Goal: Task Accomplishment & Management: Use online tool/utility

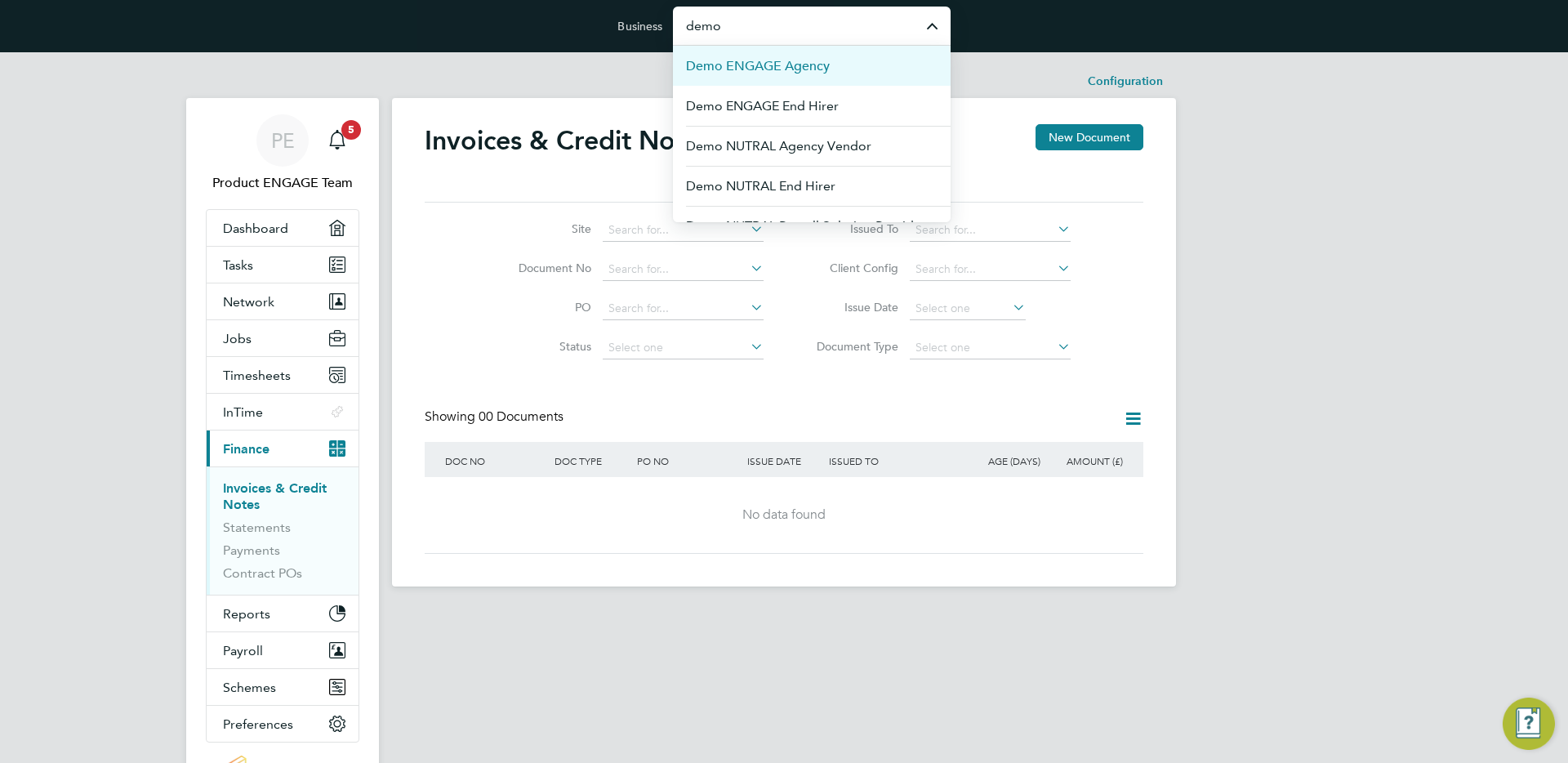
click at [808, 68] on span "Demo ENGAGE Agency" at bounding box center [758, 66] width 144 height 20
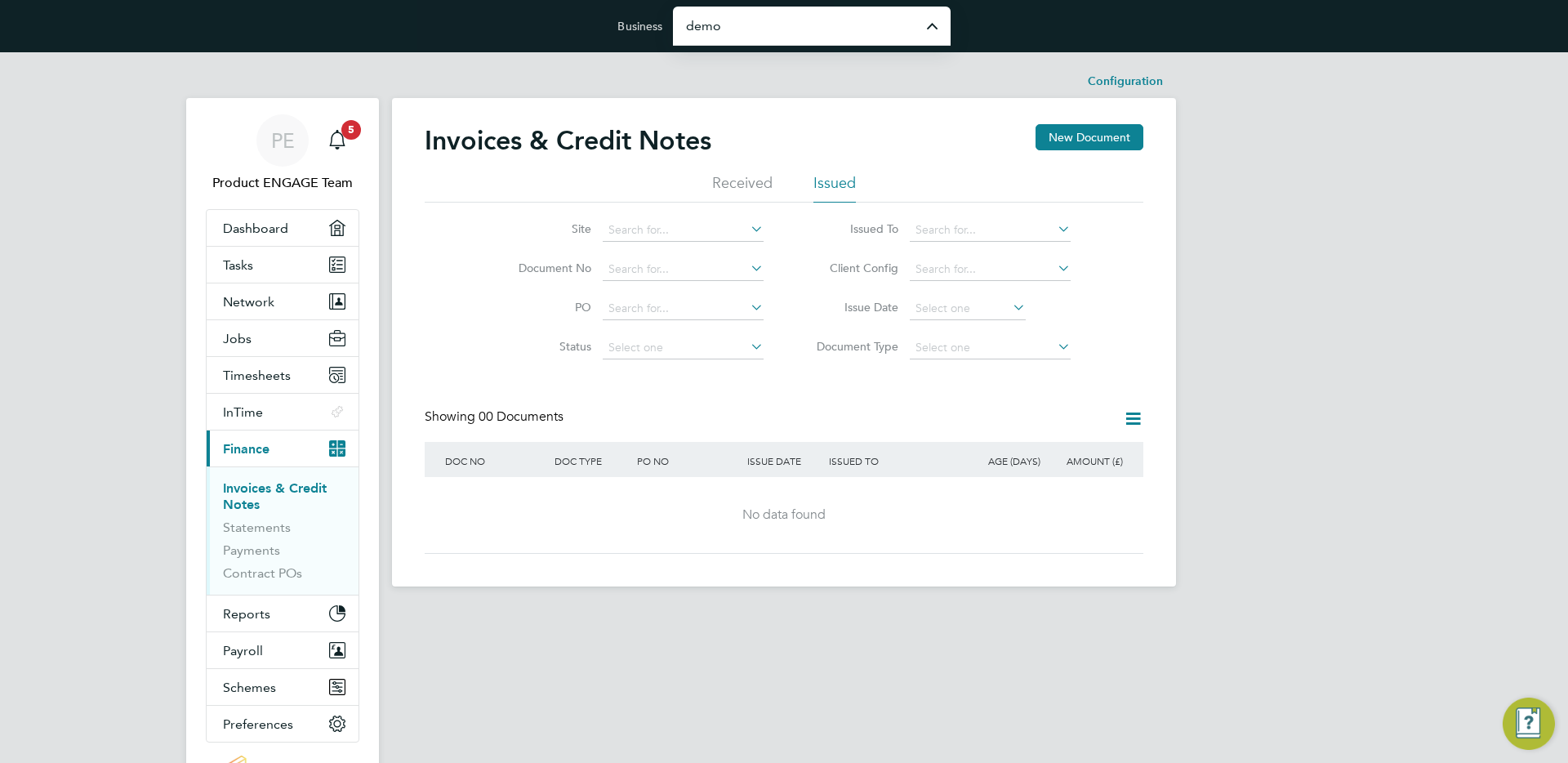
type input "Demo ENGAGE Agency"
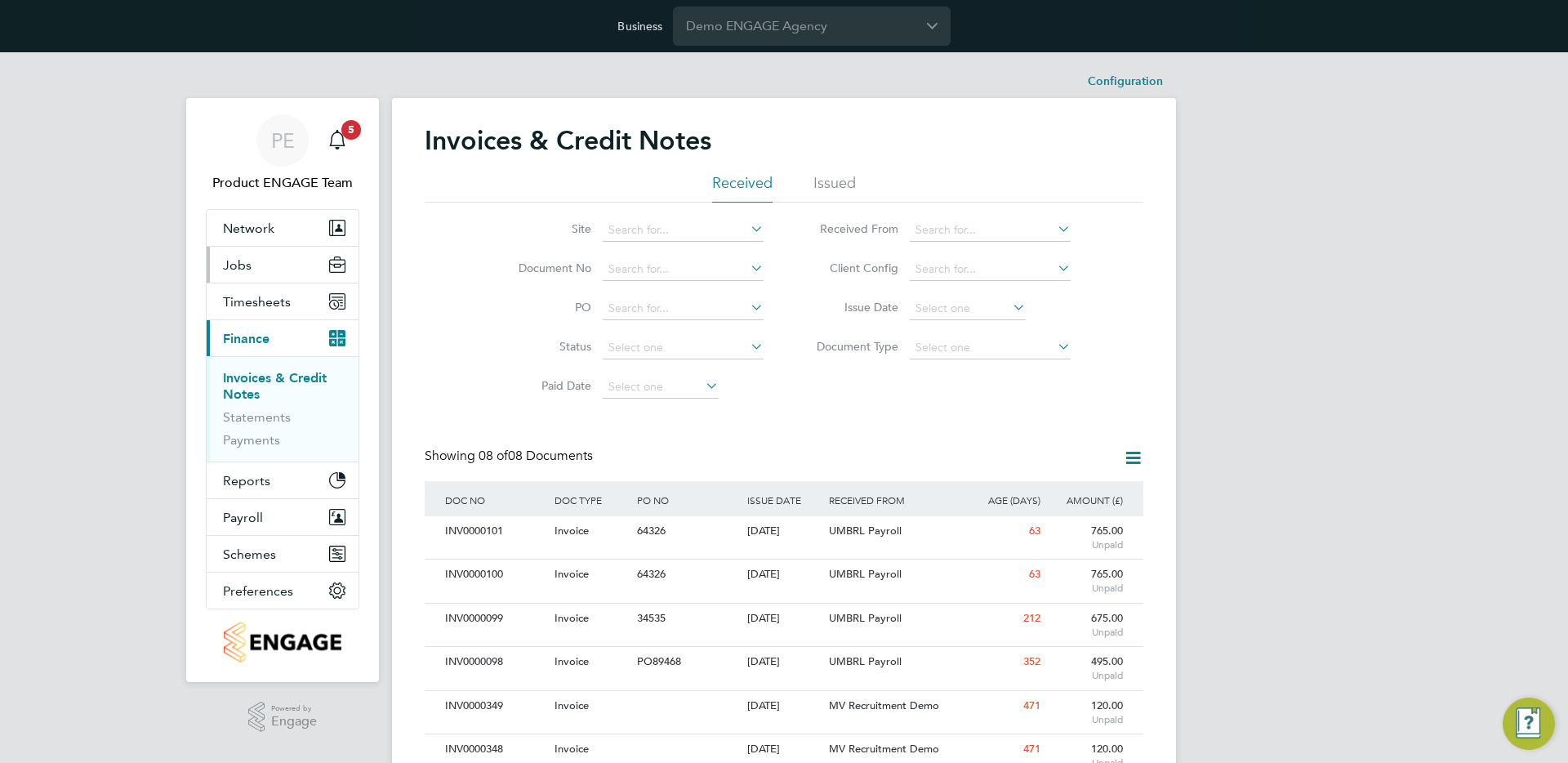
click at [242, 264] on span "Jobs" at bounding box center [237, 265] width 29 height 16
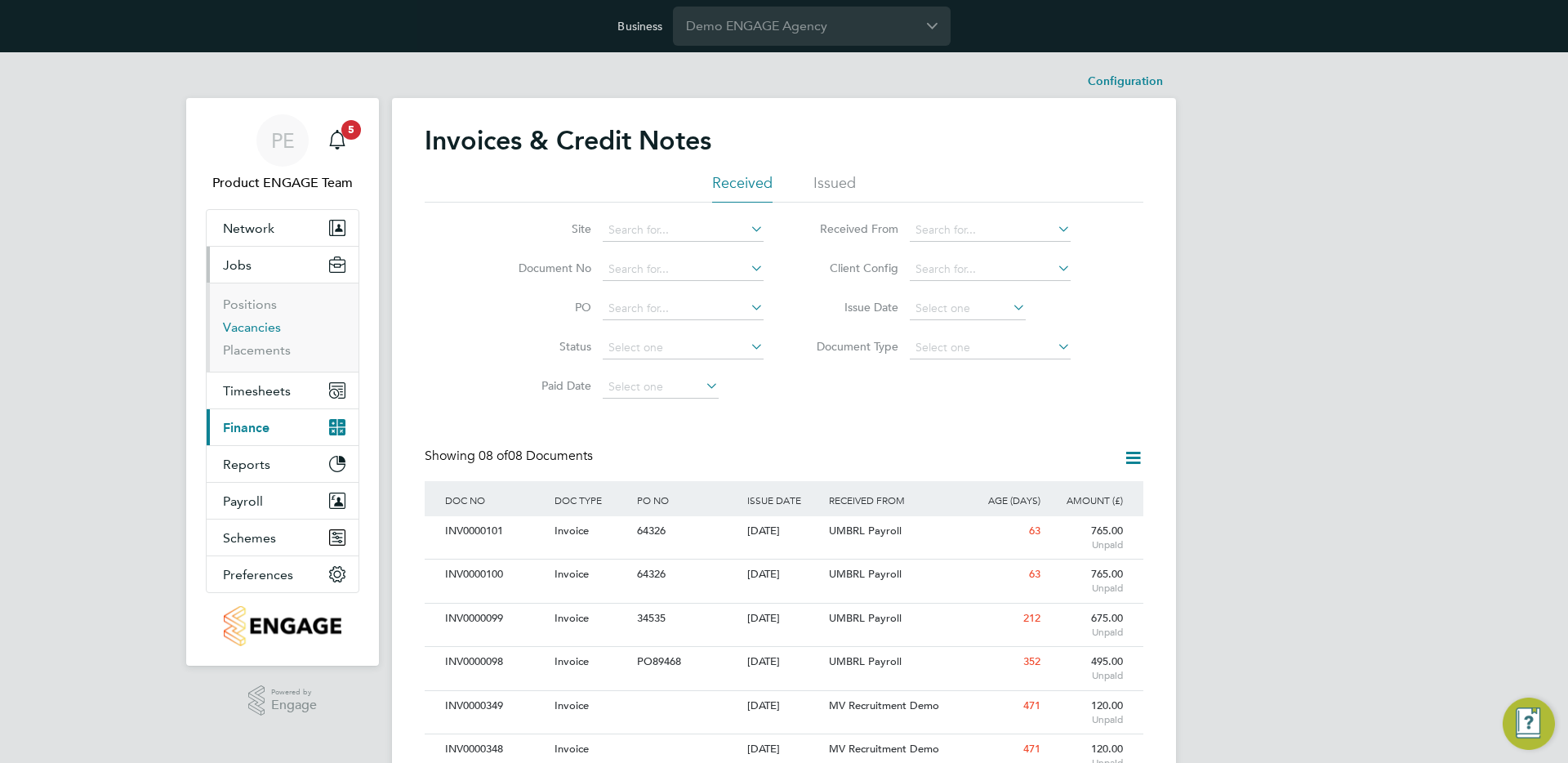
click at [240, 322] on link "Vacancies" at bounding box center [252, 327] width 58 height 16
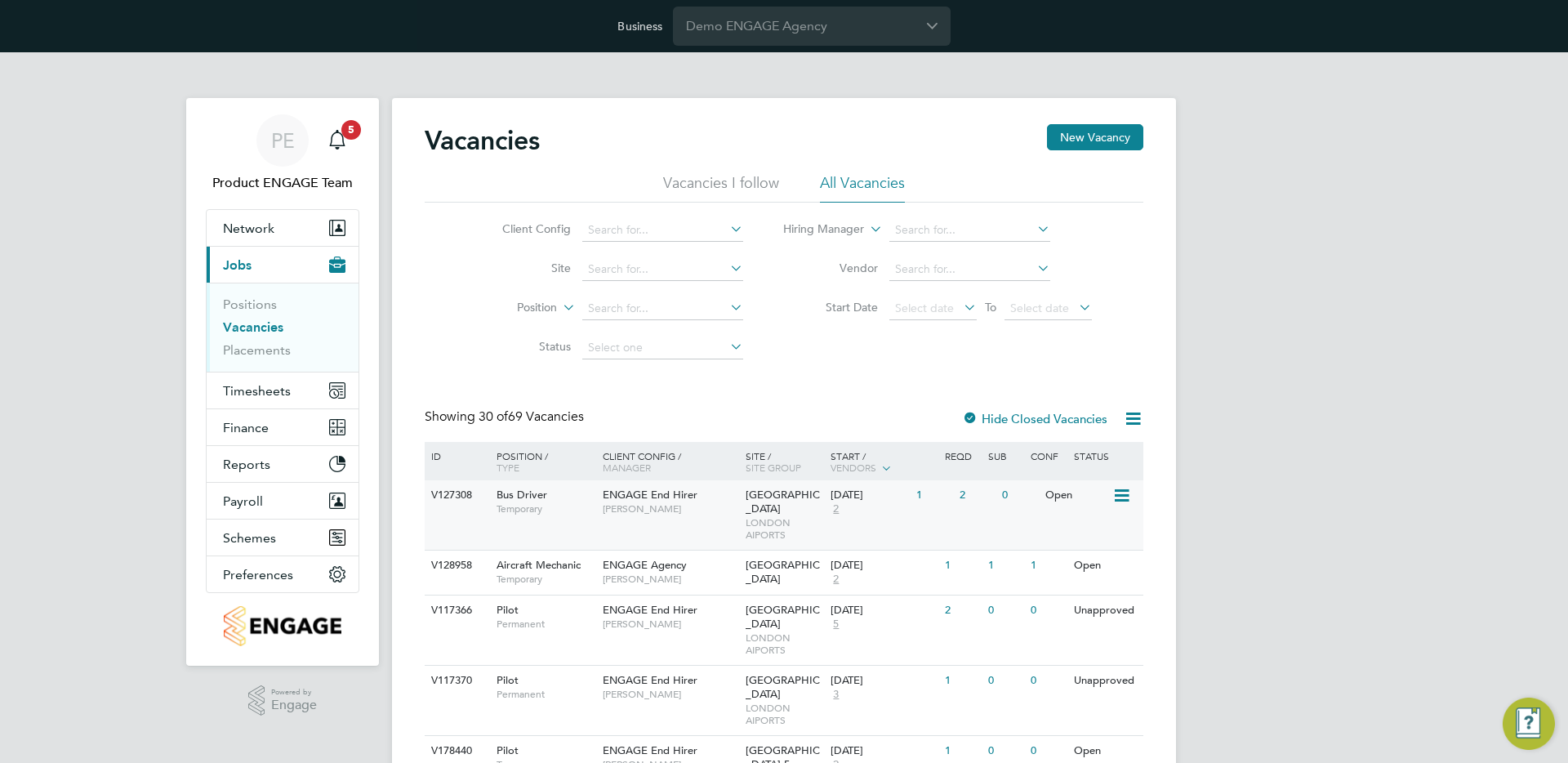
click at [752, 517] on span "LONDON AIPORTS" at bounding box center [785, 529] width 78 height 26
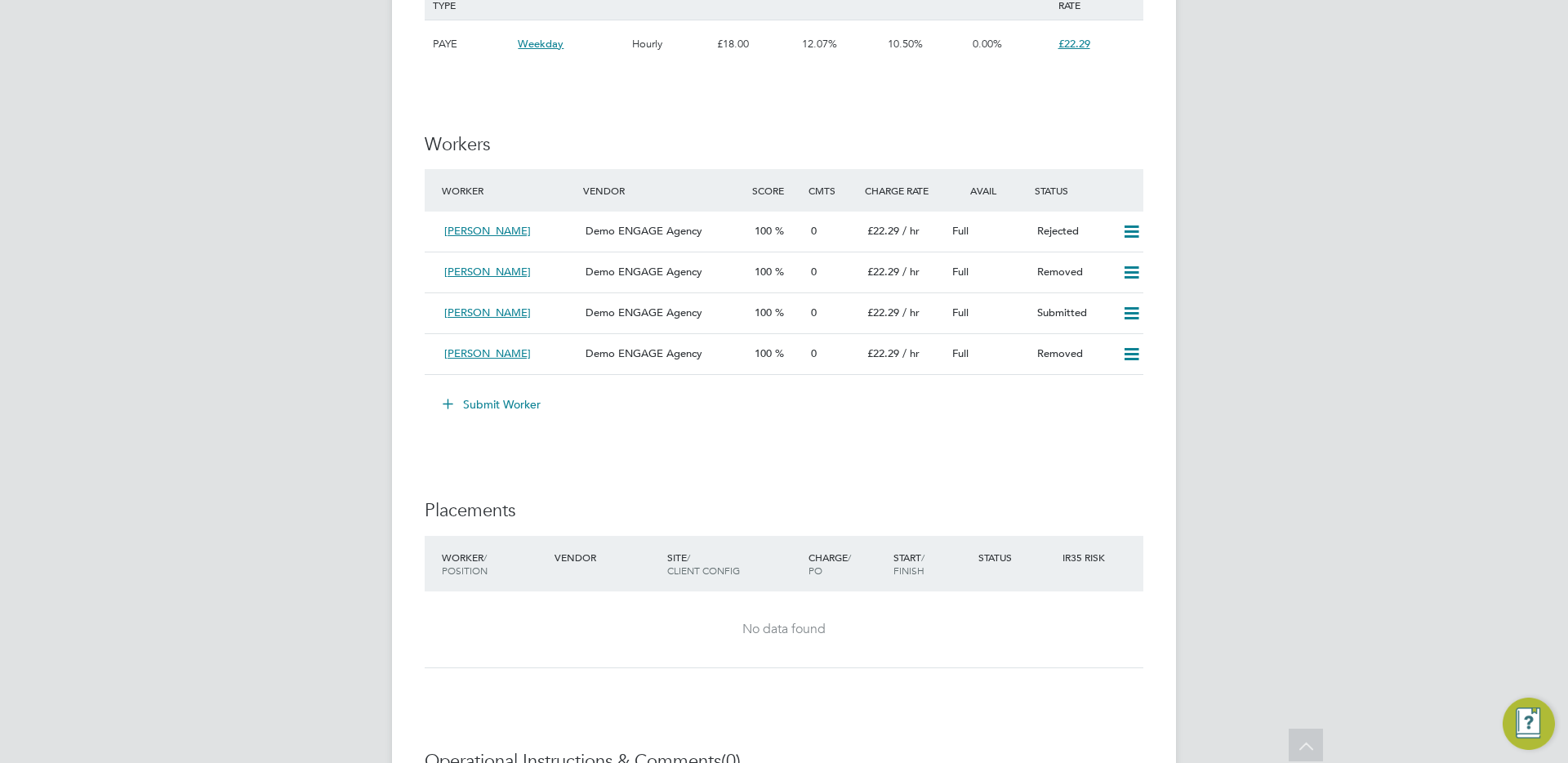
scroll to position [1203, 0]
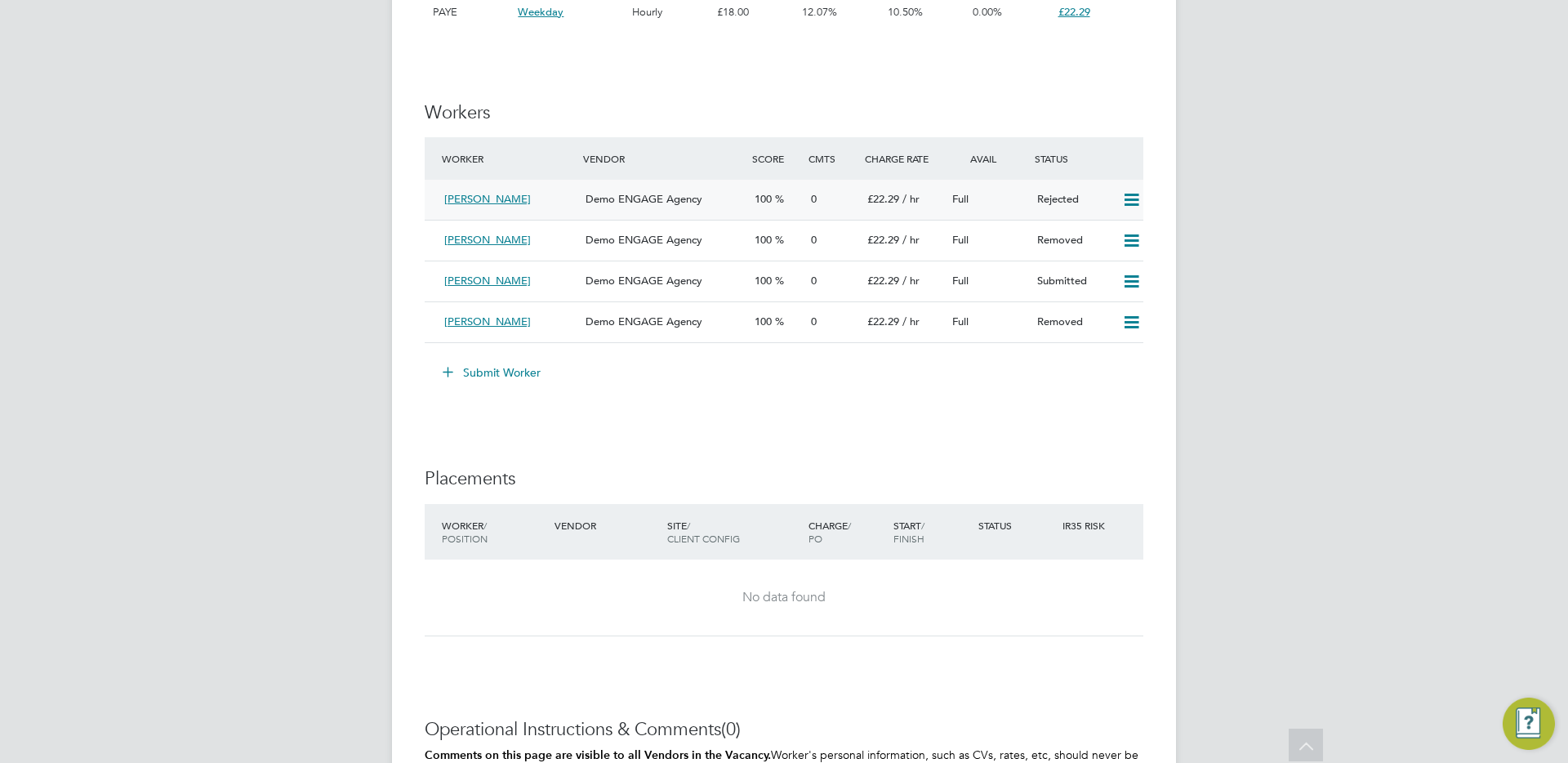
click at [714, 199] on div "Demo ENGAGE Agency" at bounding box center [663, 199] width 169 height 27
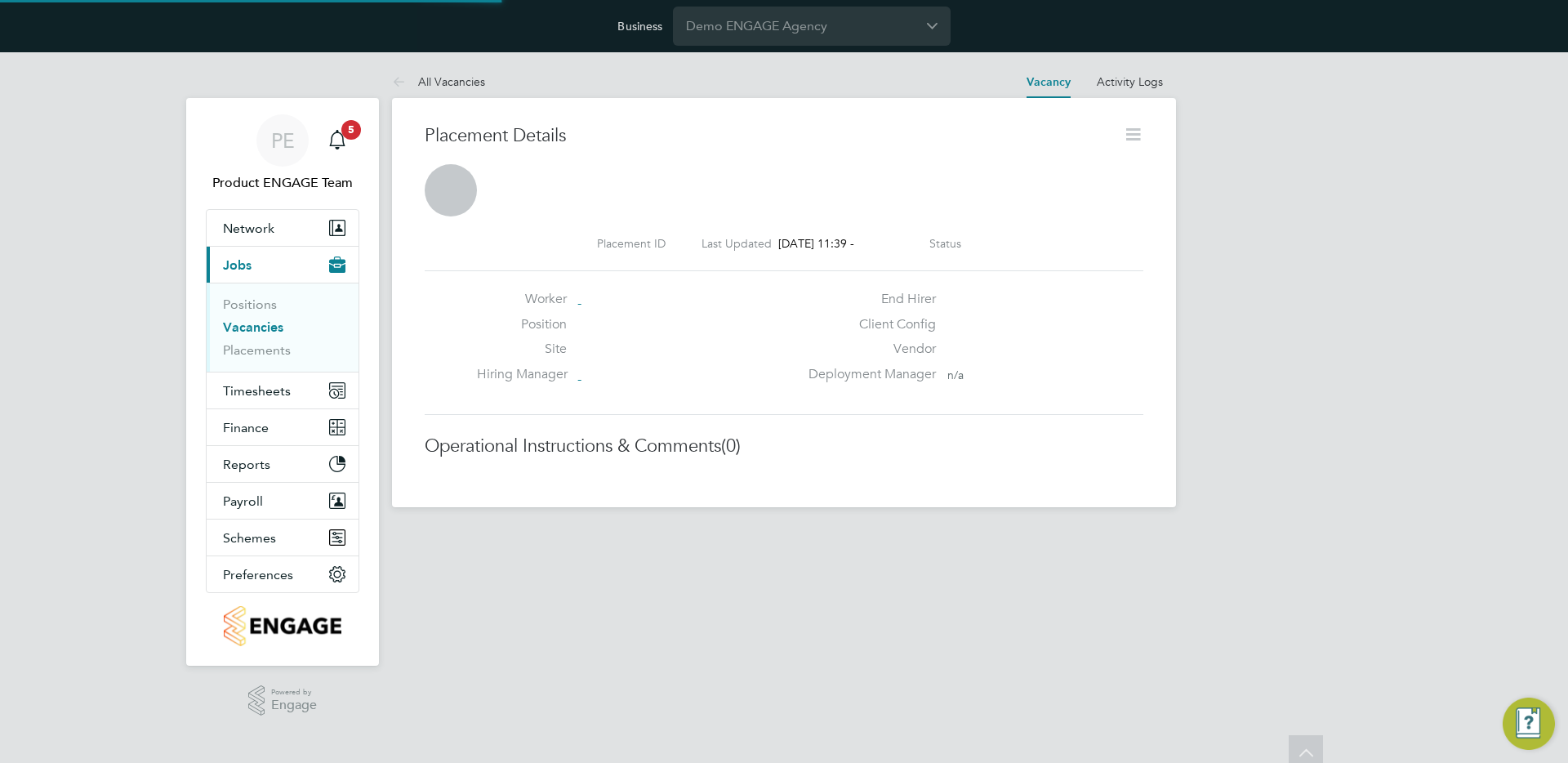
scroll to position [8, 8]
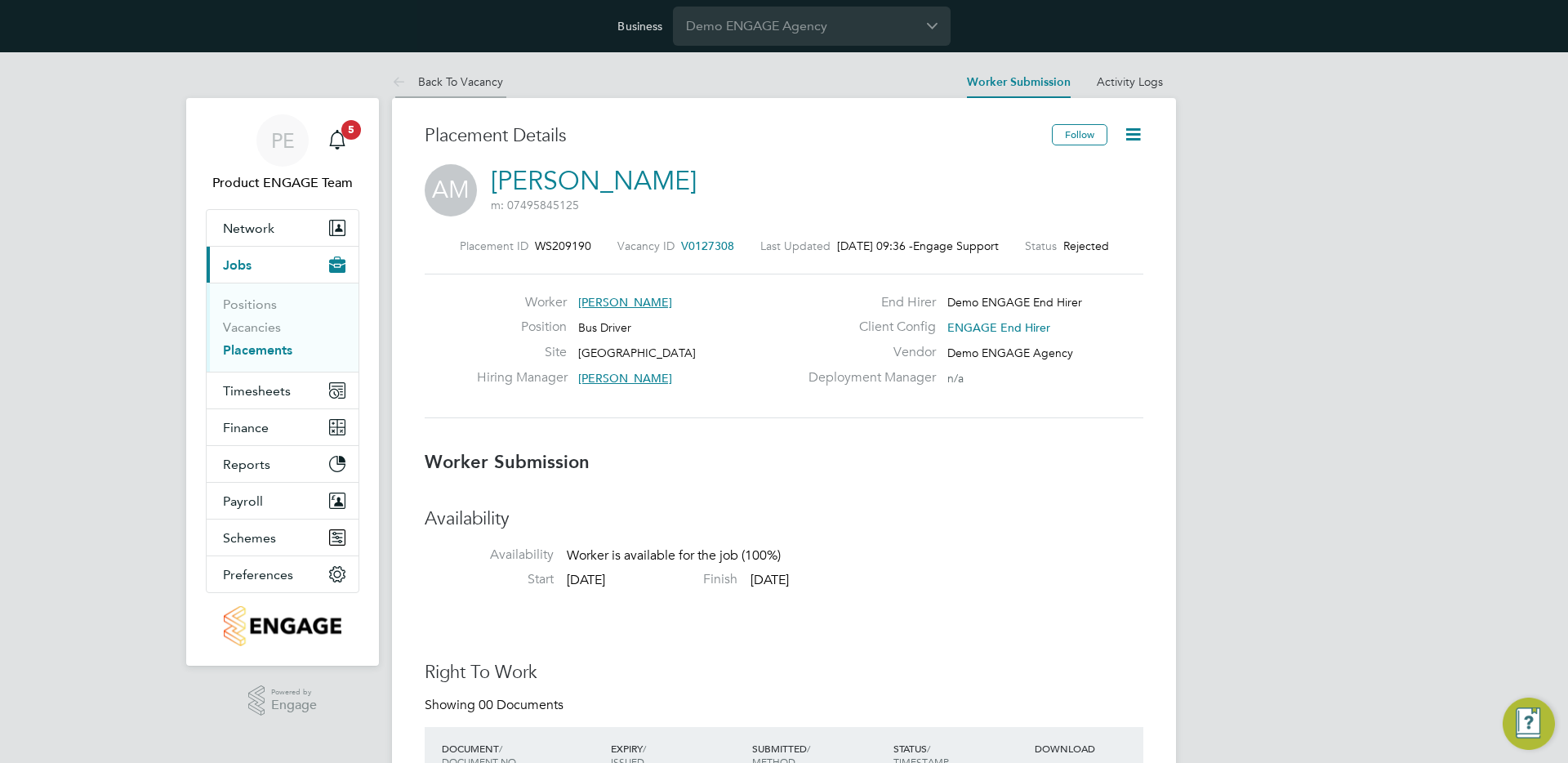
click at [392, 73] on icon at bounding box center [402, 83] width 21 height 21
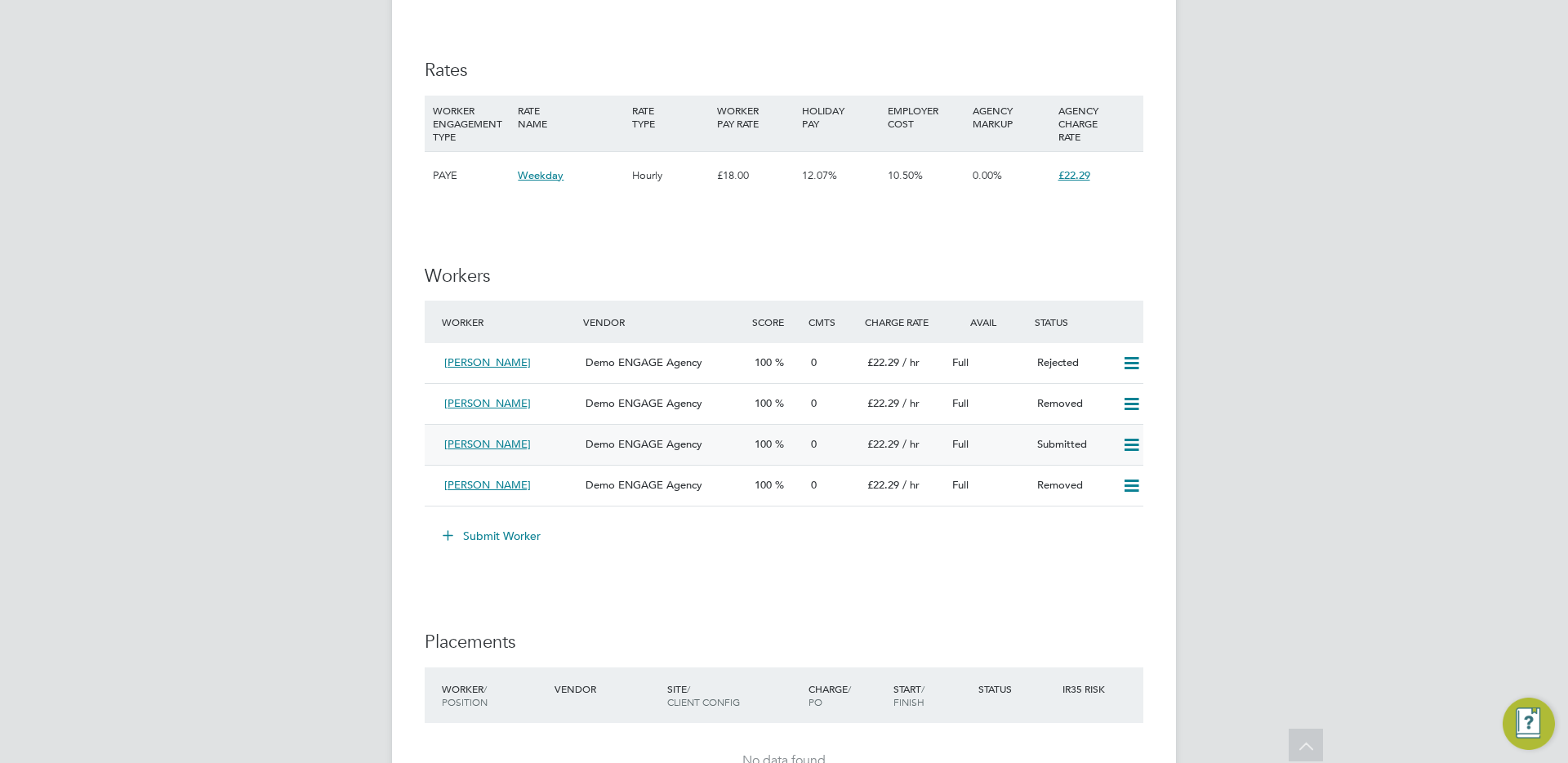
click at [772, 440] on span "100" at bounding box center [763, 444] width 17 height 14
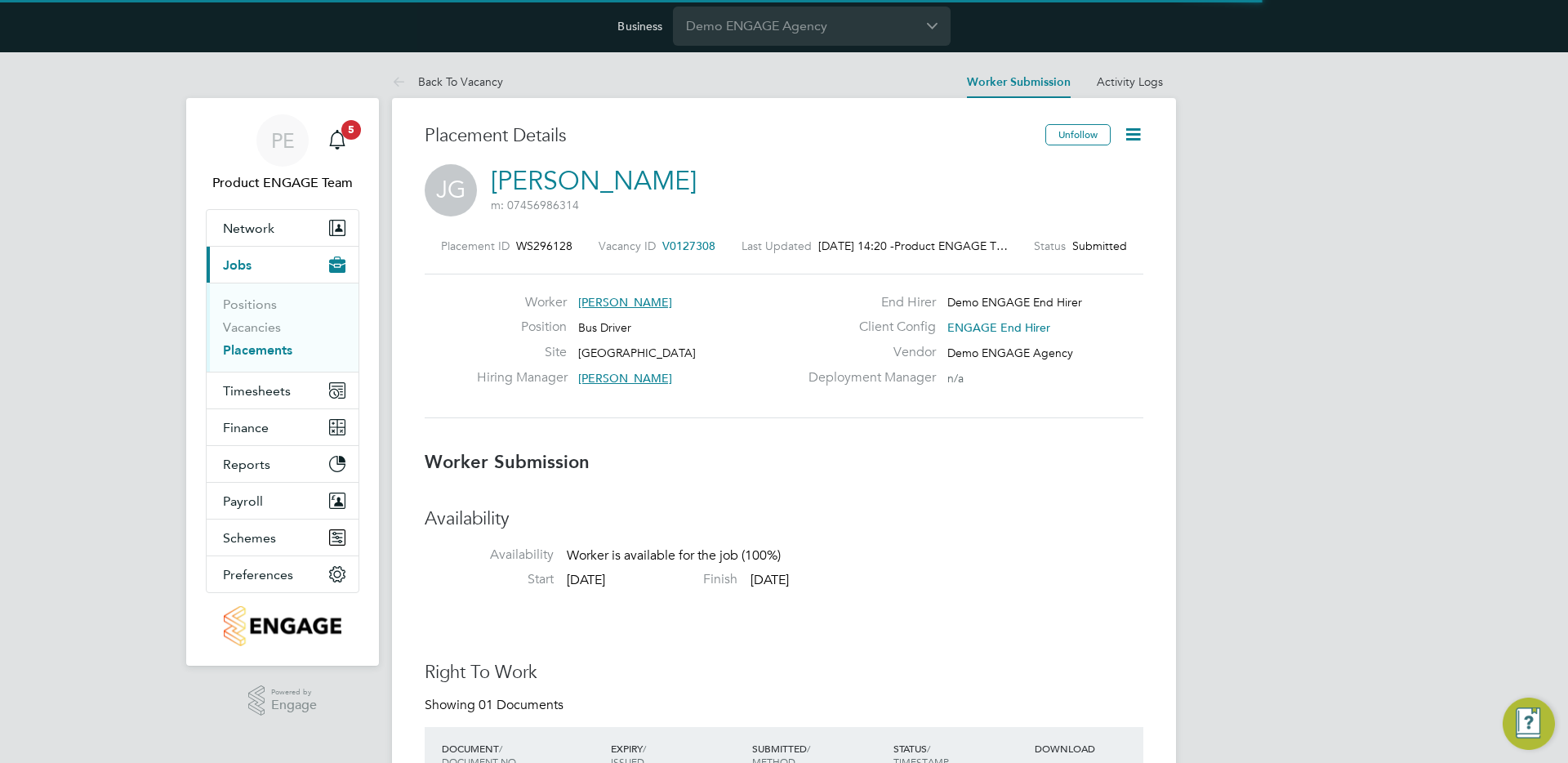
click at [1142, 133] on icon at bounding box center [1133, 134] width 21 height 21
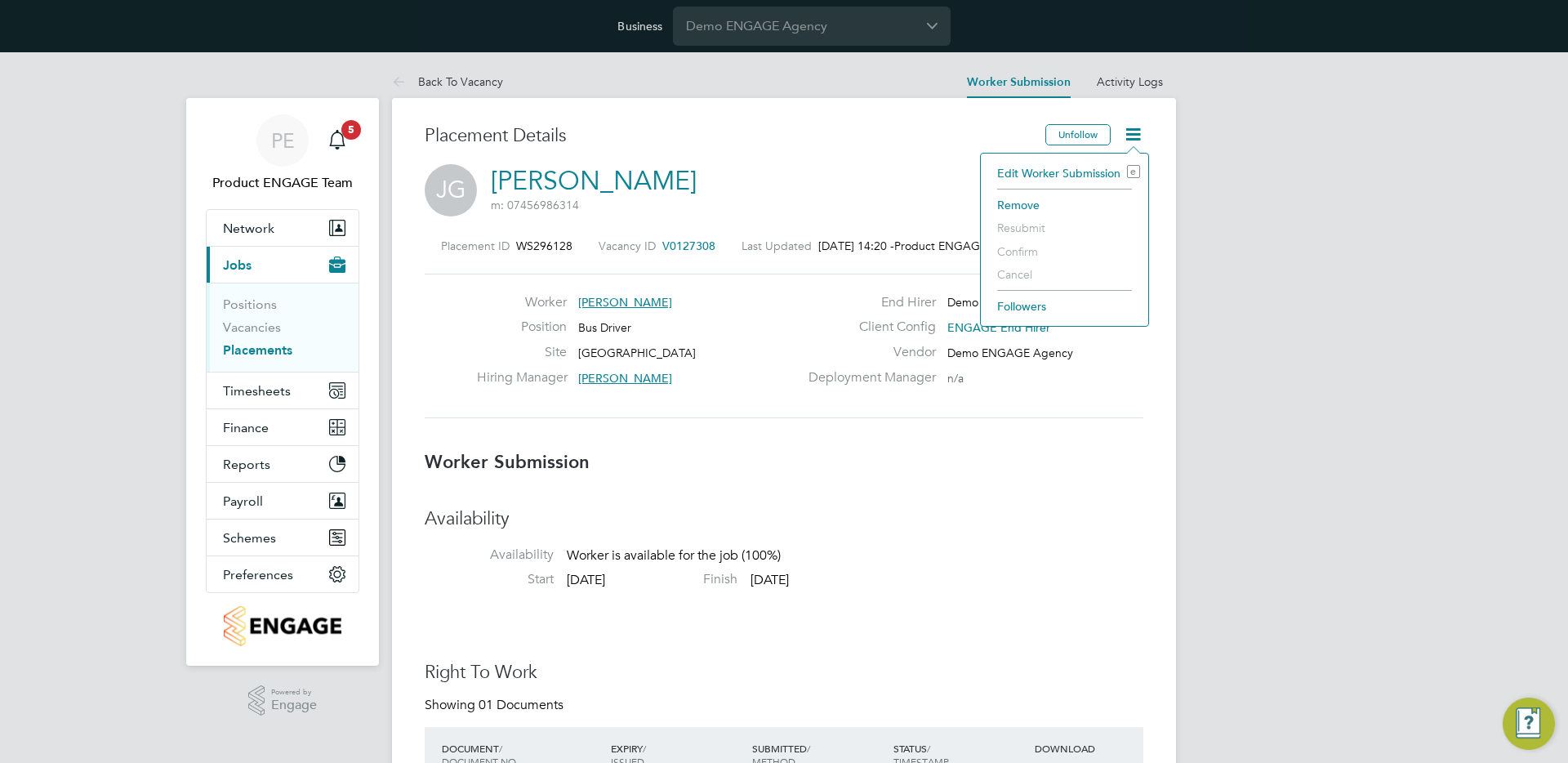
click at [1093, 167] on li "Edit Worker Submission e" at bounding box center [1064, 174] width 151 height 23
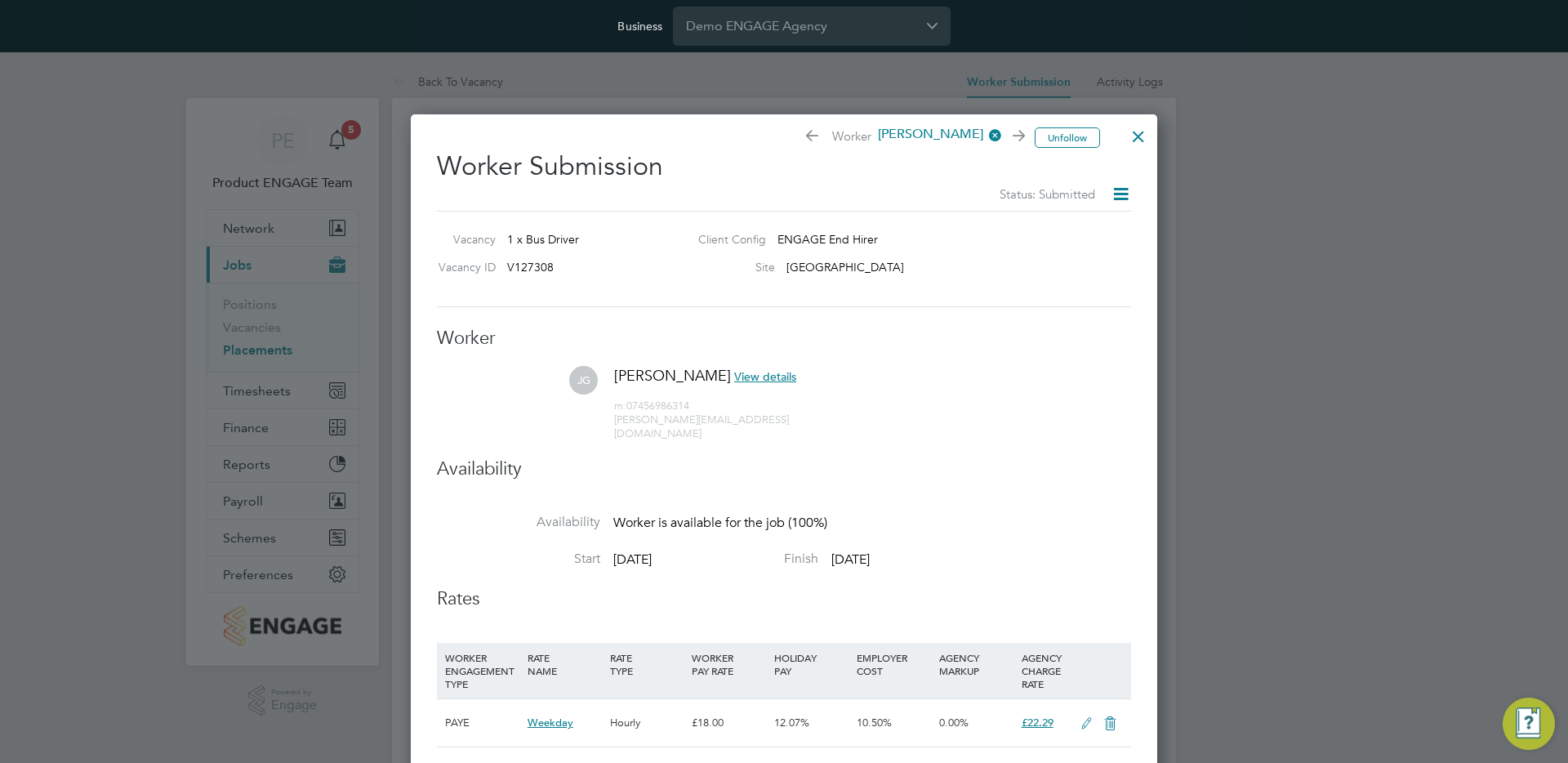
click at [1137, 129] on div at bounding box center [1138, 132] width 30 height 30
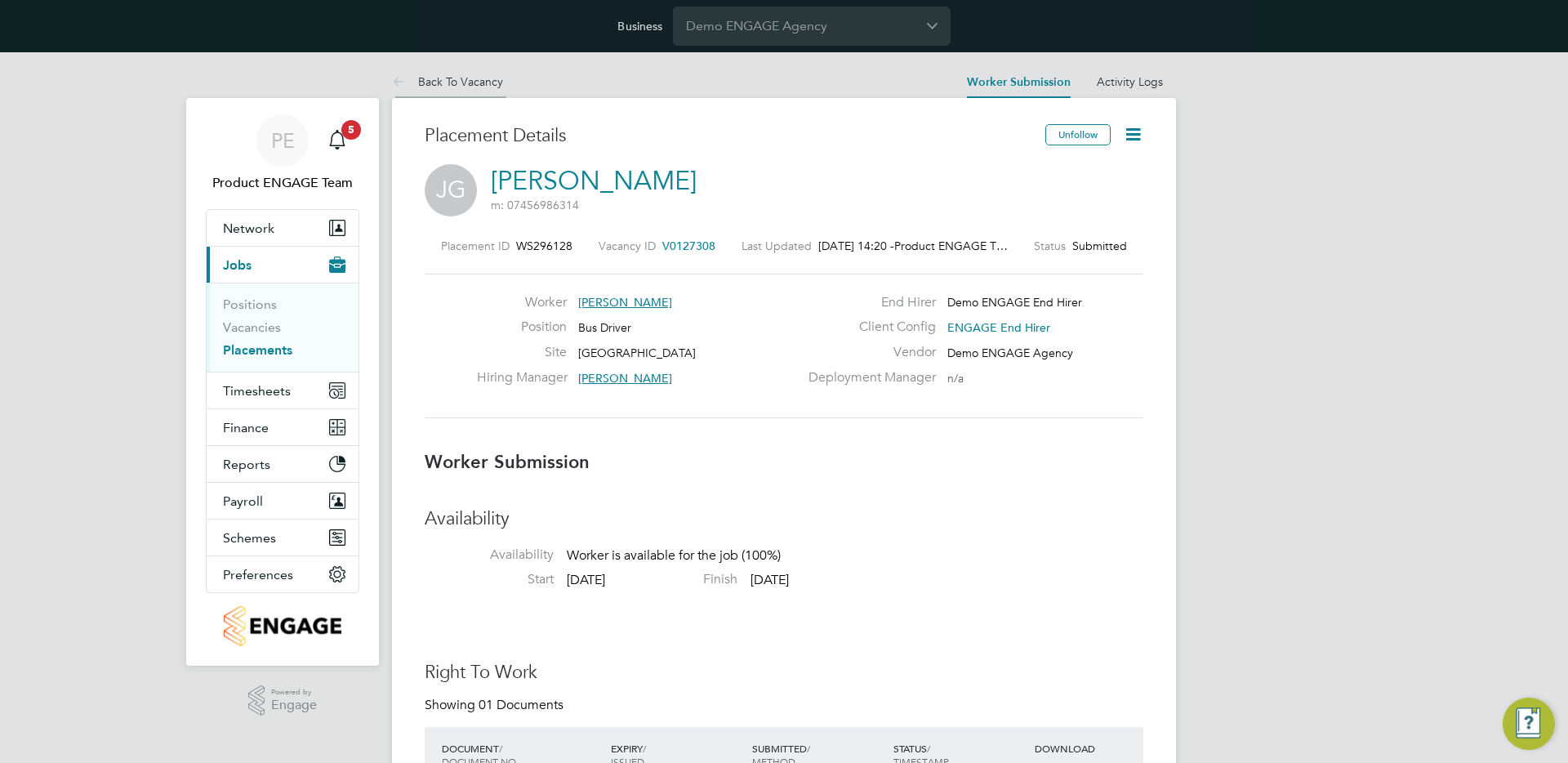
click at [462, 88] on link "Back To Vacancy" at bounding box center [448, 82] width 111 height 15
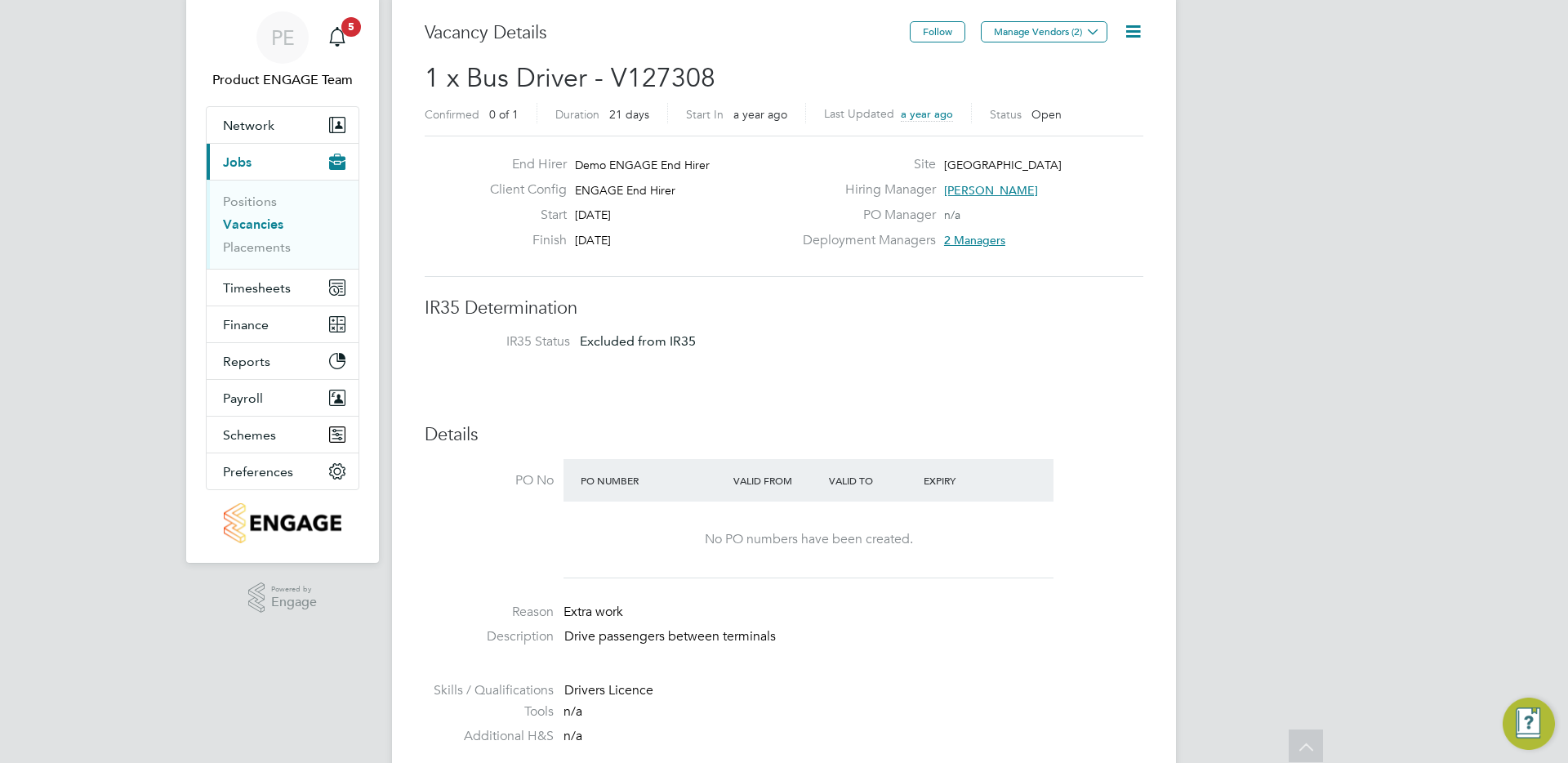
scroll to position [59, 0]
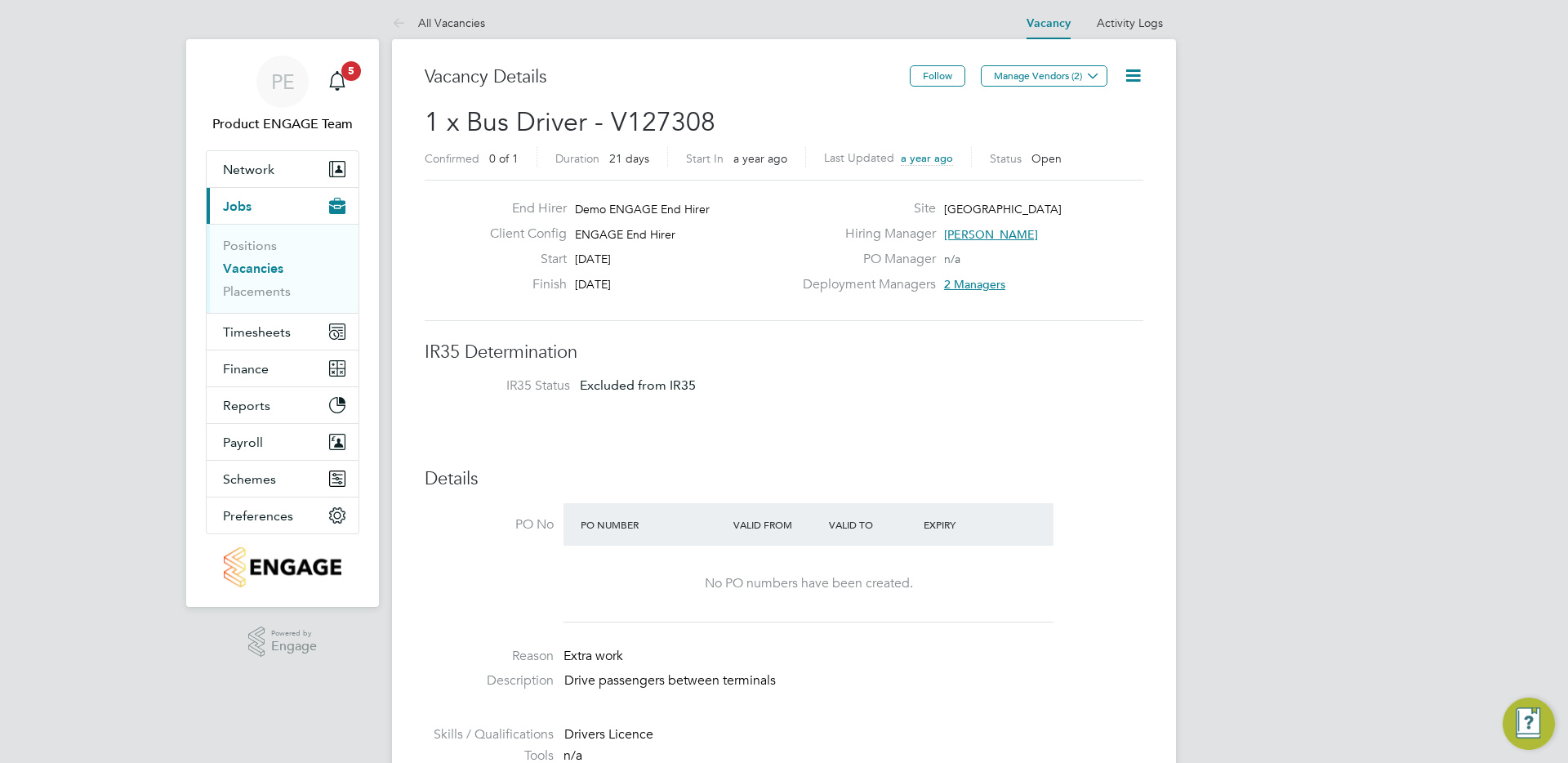
click at [264, 265] on link "Vacancies" at bounding box center [253, 268] width 60 height 16
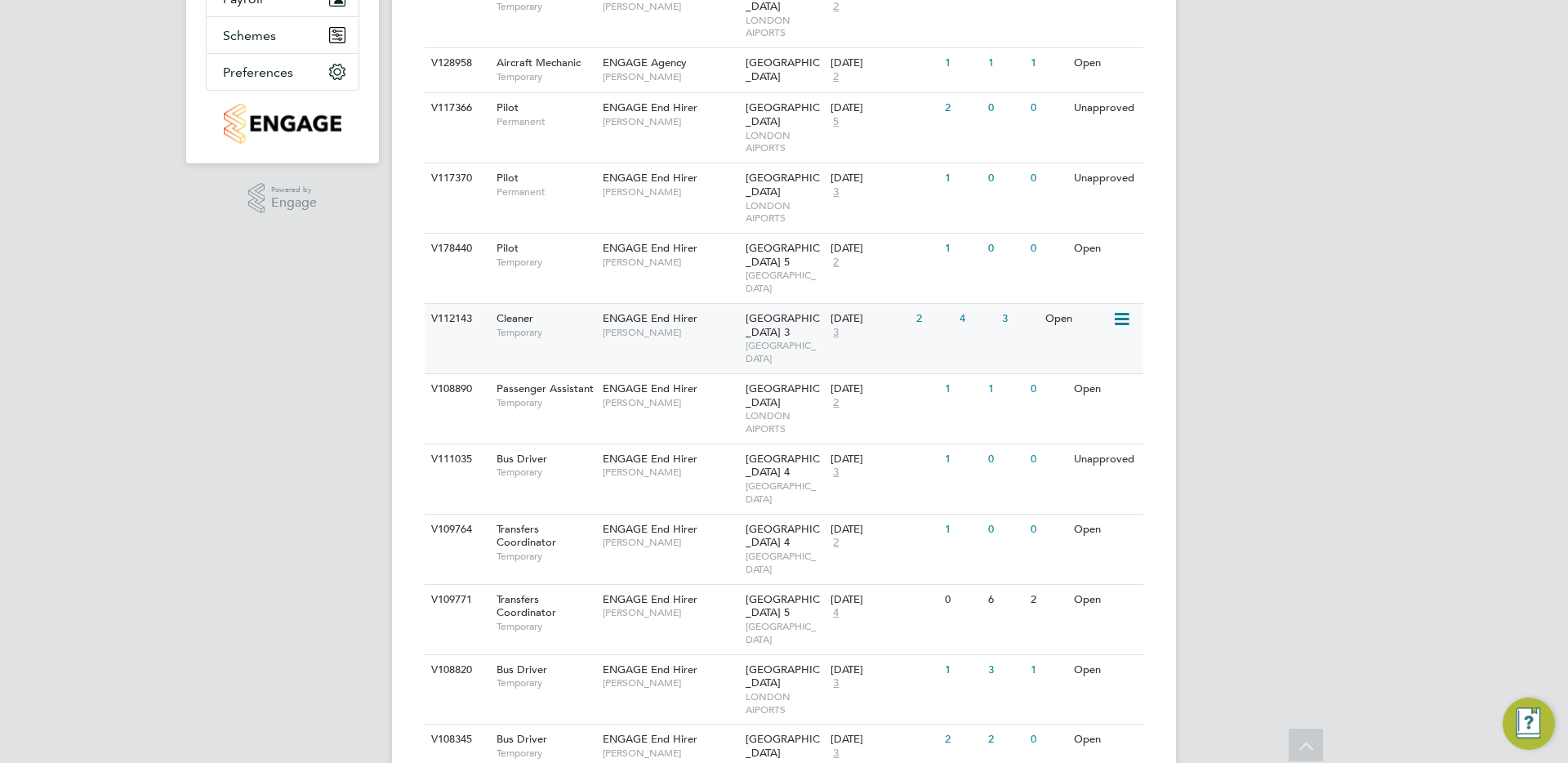
scroll to position [204, 0]
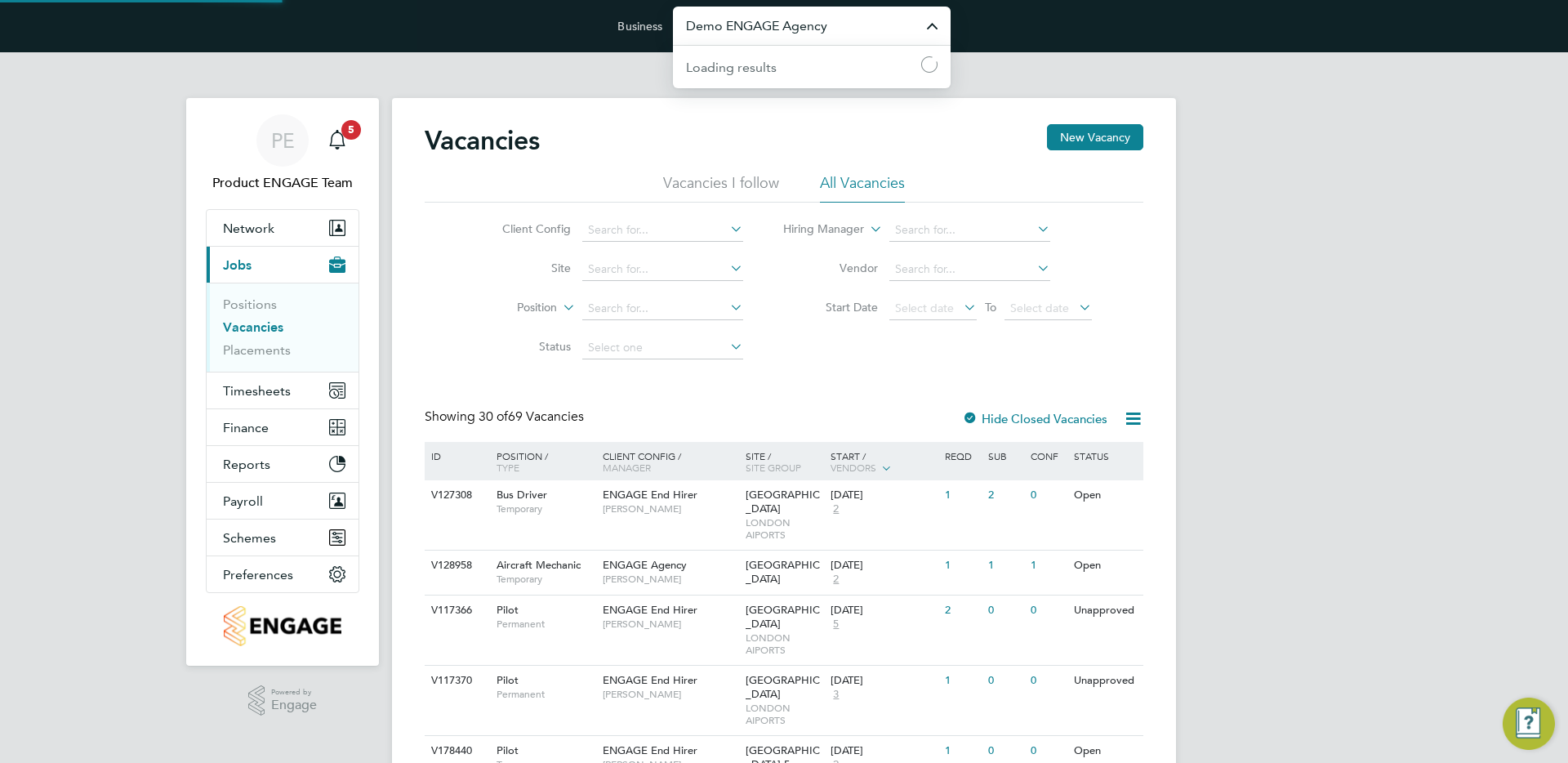
click at [774, 18] on input "Demo ENGAGE Agency" at bounding box center [812, 26] width 278 height 38
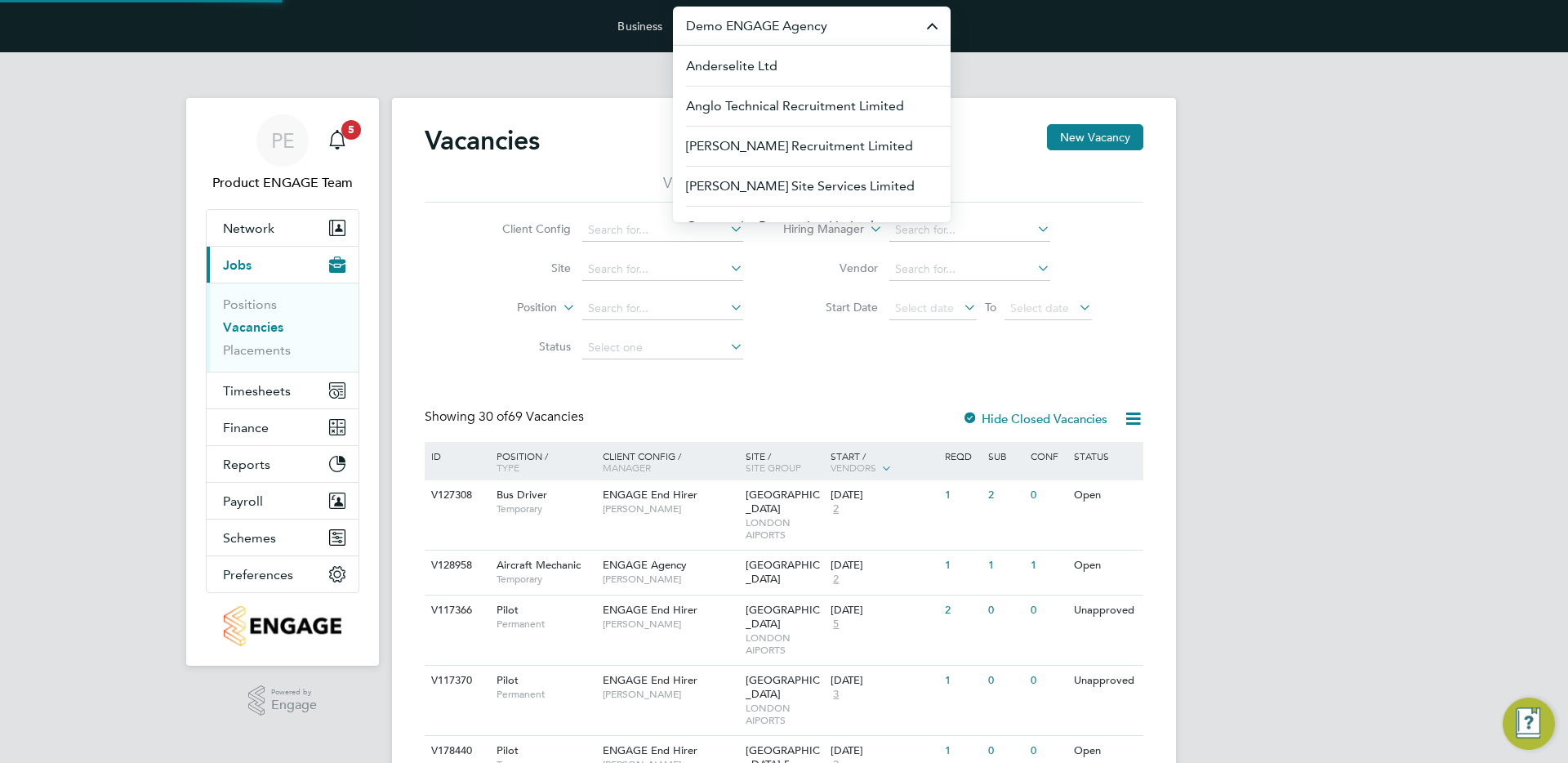
click at [774, 18] on input "Demo ENGAGE Agency" at bounding box center [812, 26] width 278 height 38
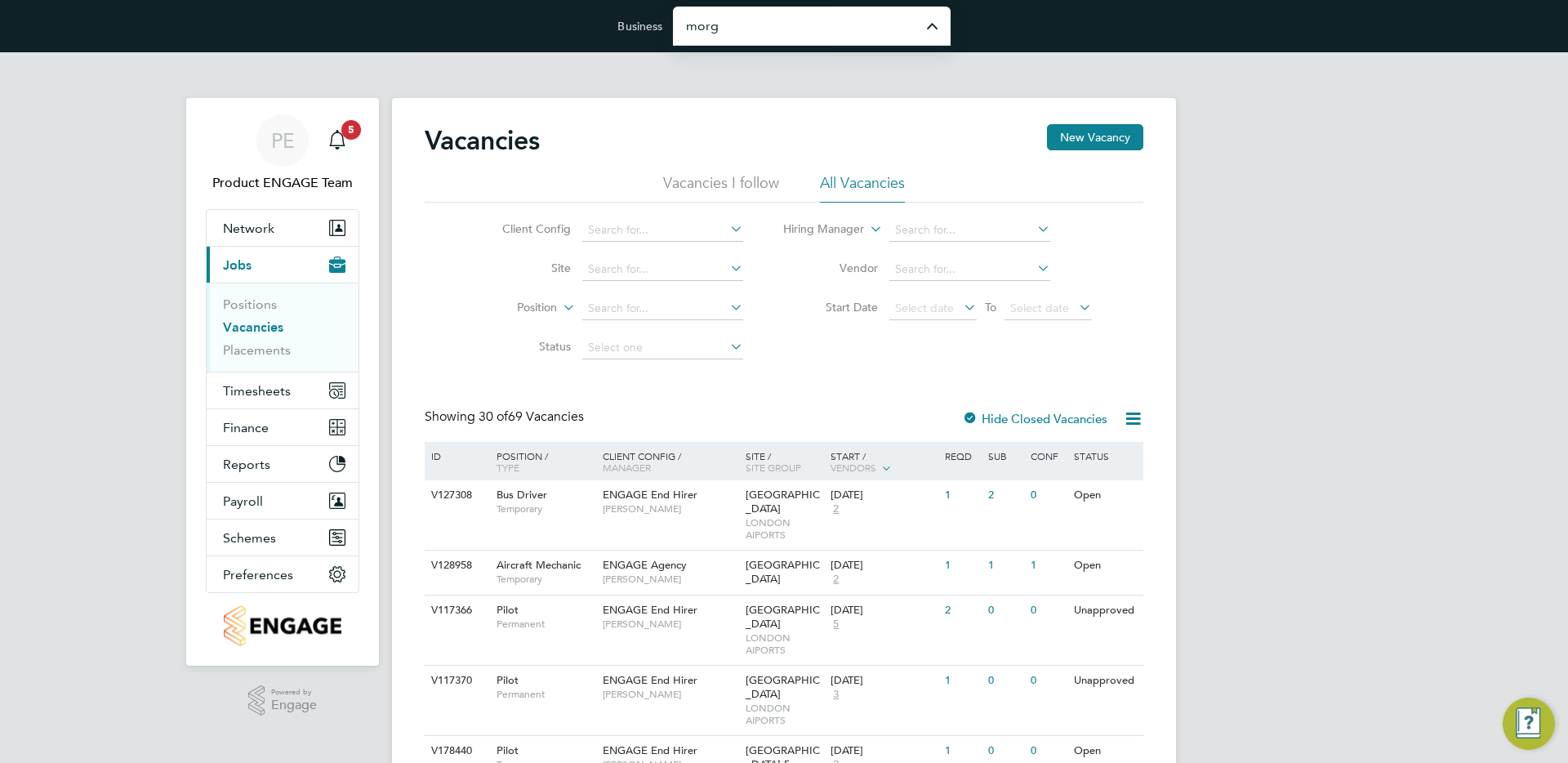
type input "Morgan Sindall Construction & Infrastructure Ltd"
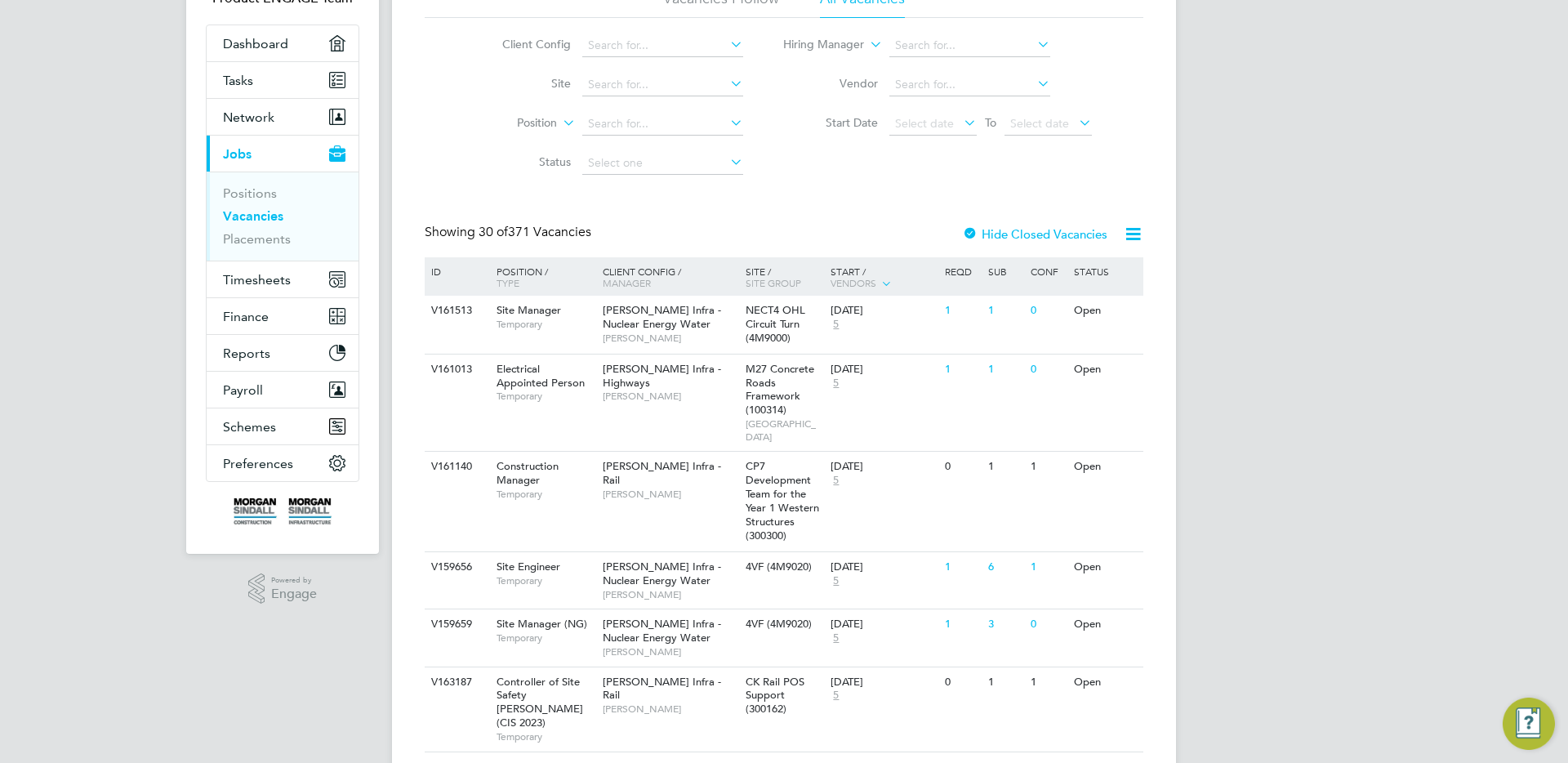
scroll to position [185, 0]
click at [756, 328] on span "NECT4 OHL Circuit Turn (4M9000)" at bounding box center [776, 323] width 59 height 41
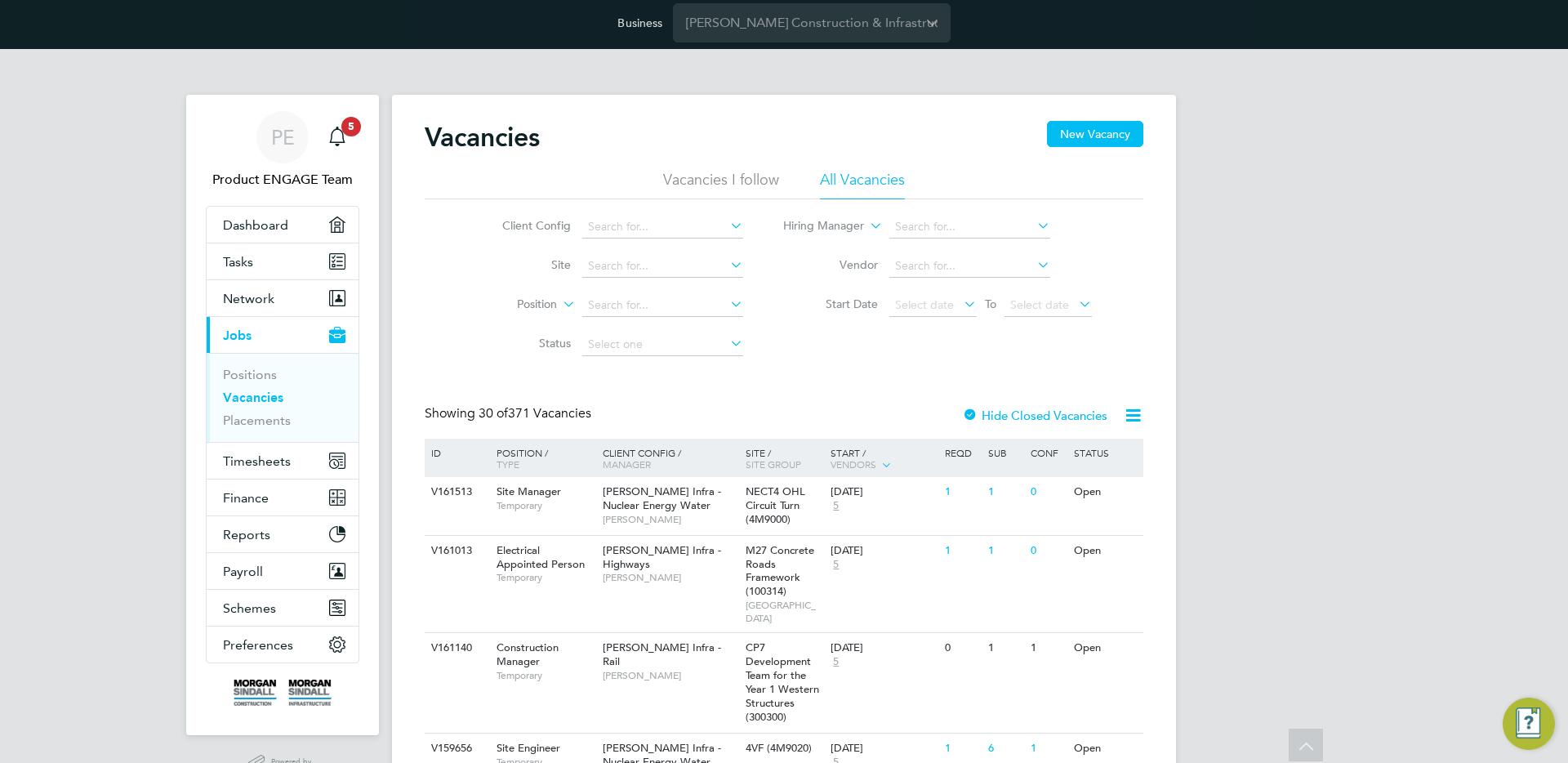
scroll to position [0, 0]
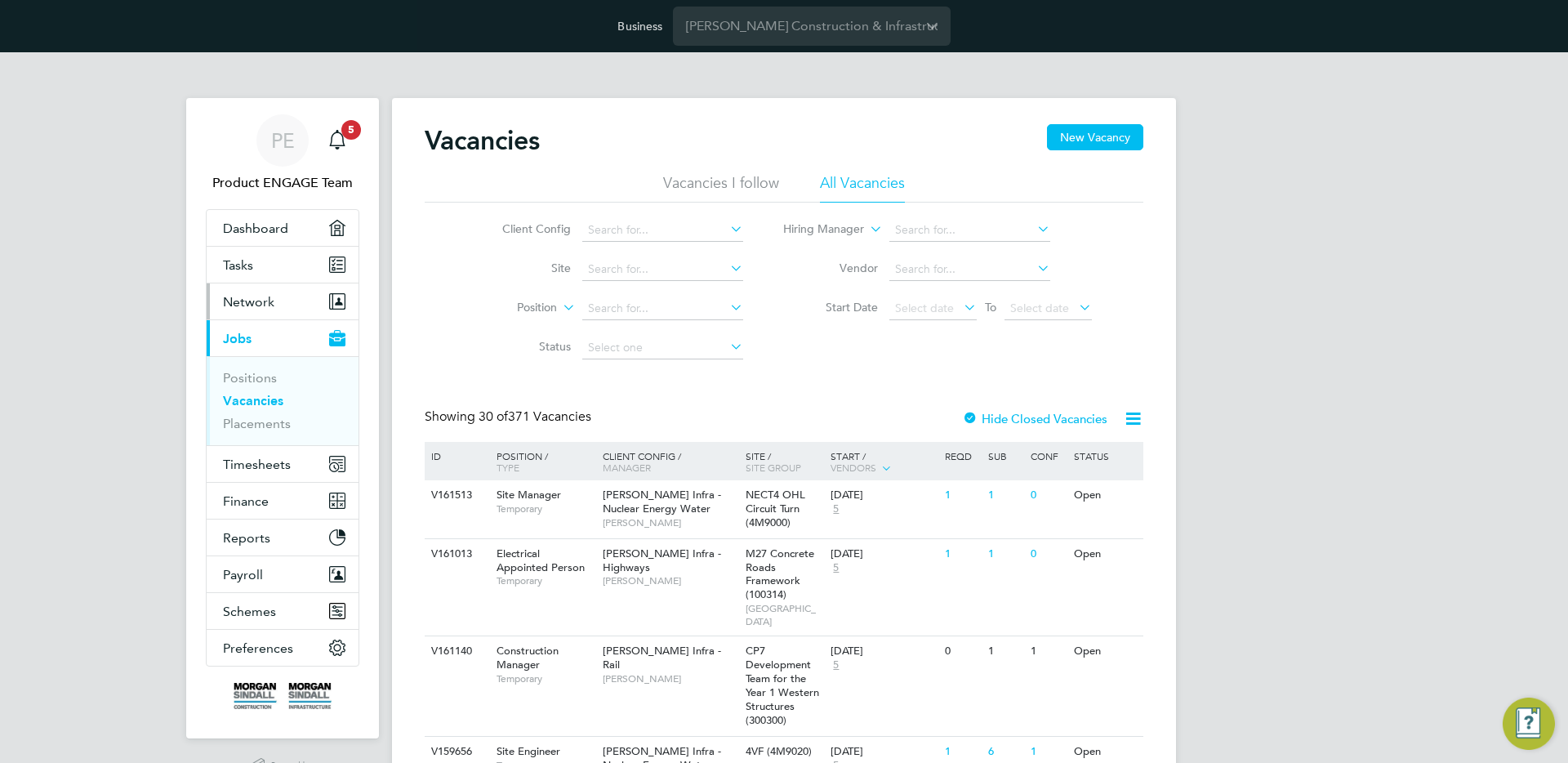
click at [258, 294] on span "Network" at bounding box center [249, 302] width 51 height 16
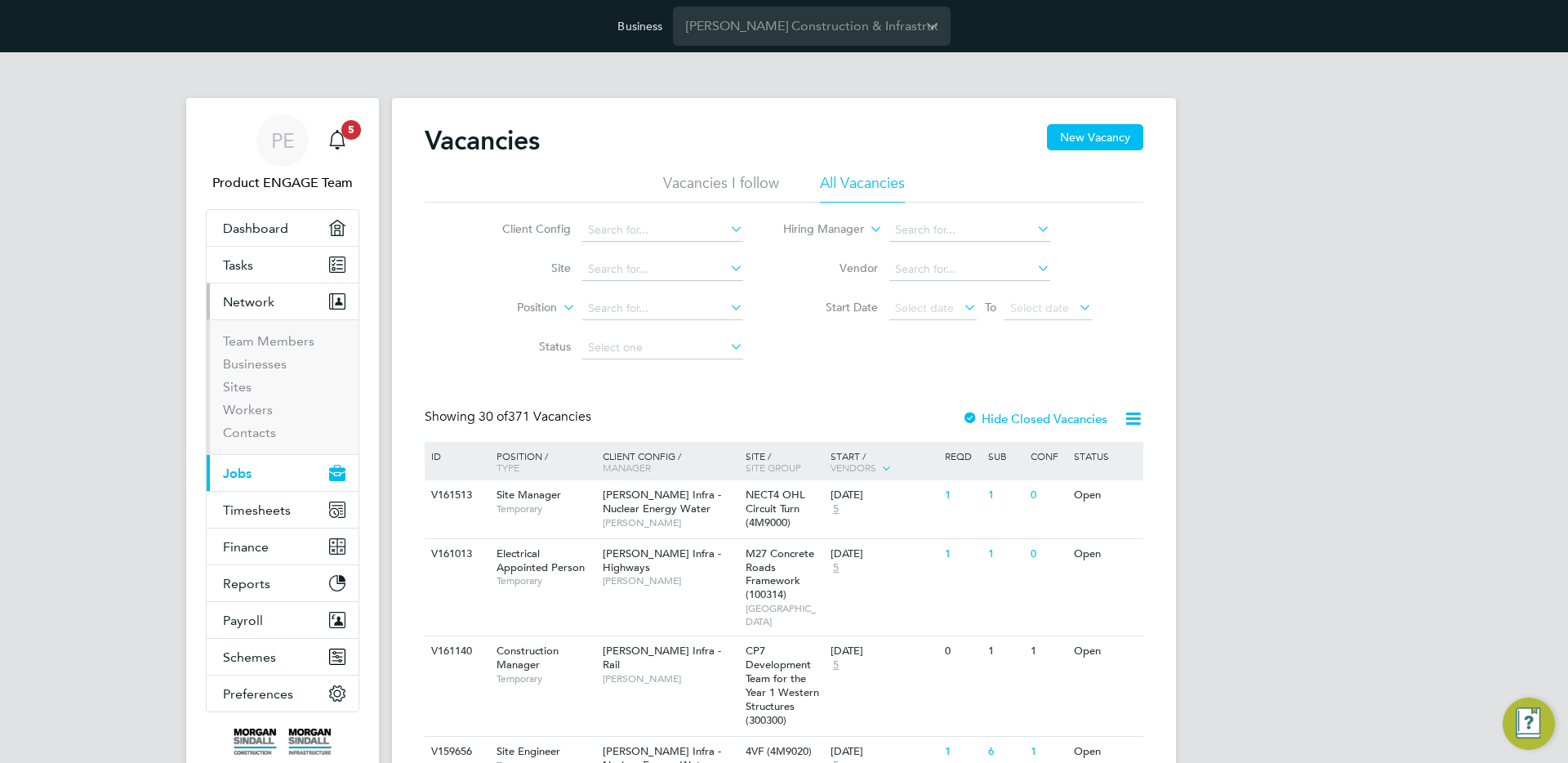
click at [249, 465] on span "Jobs" at bounding box center [237, 473] width 29 height 16
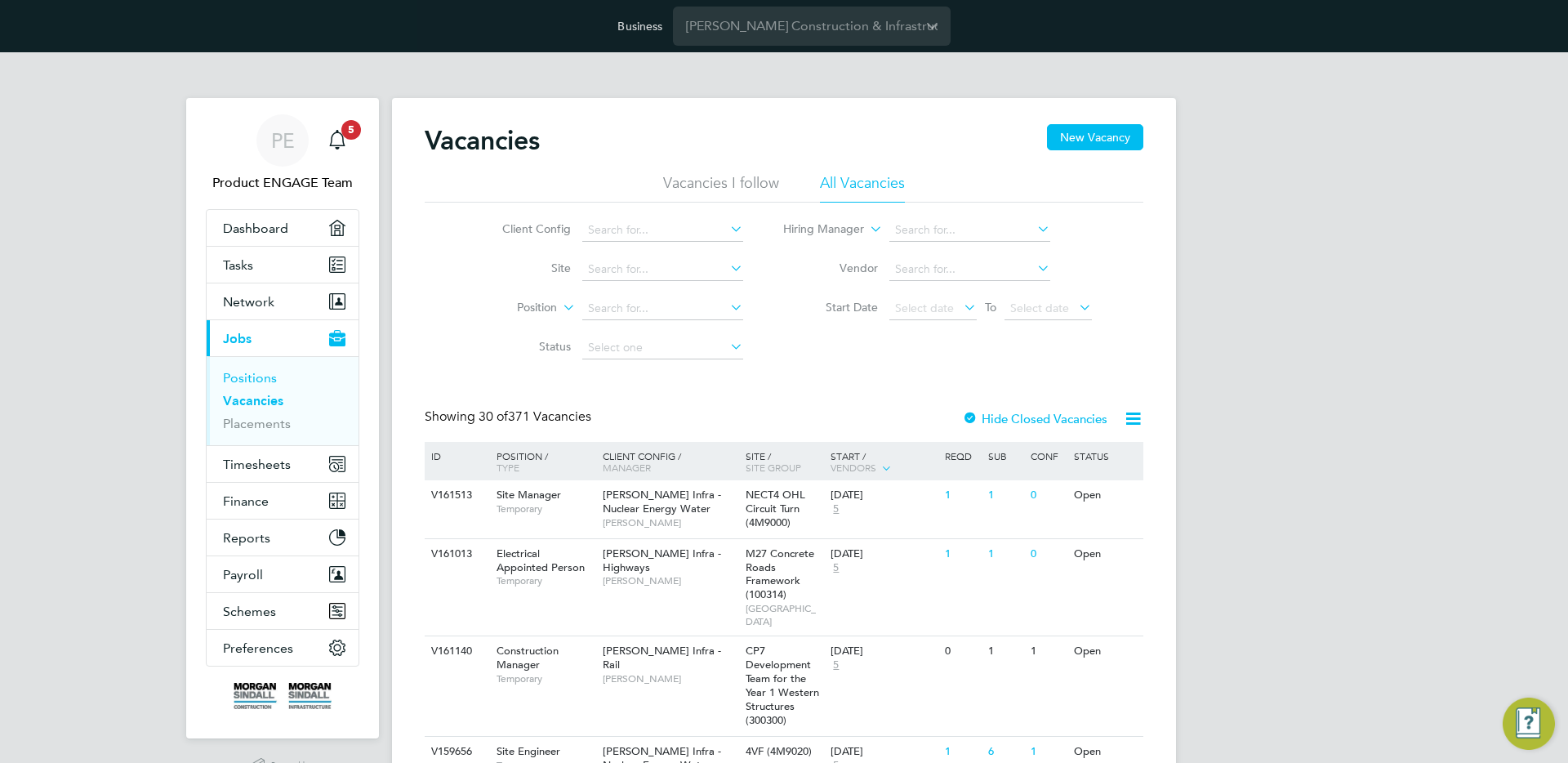
click at [254, 371] on link "Positions" at bounding box center [249, 378] width 54 height 16
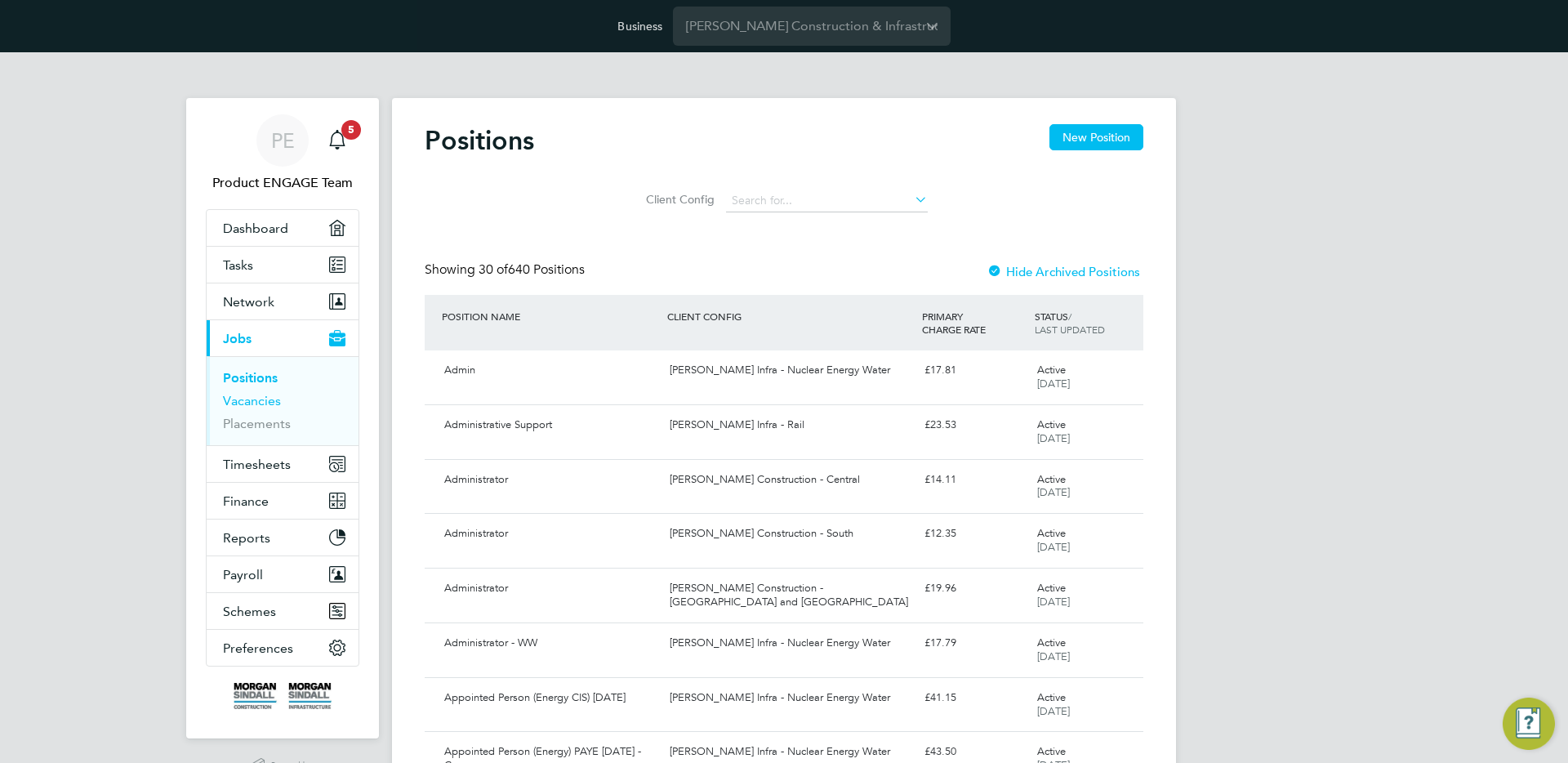
click at [249, 396] on link "Vacancies" at bounding box center [252, 400] width 58 height 16
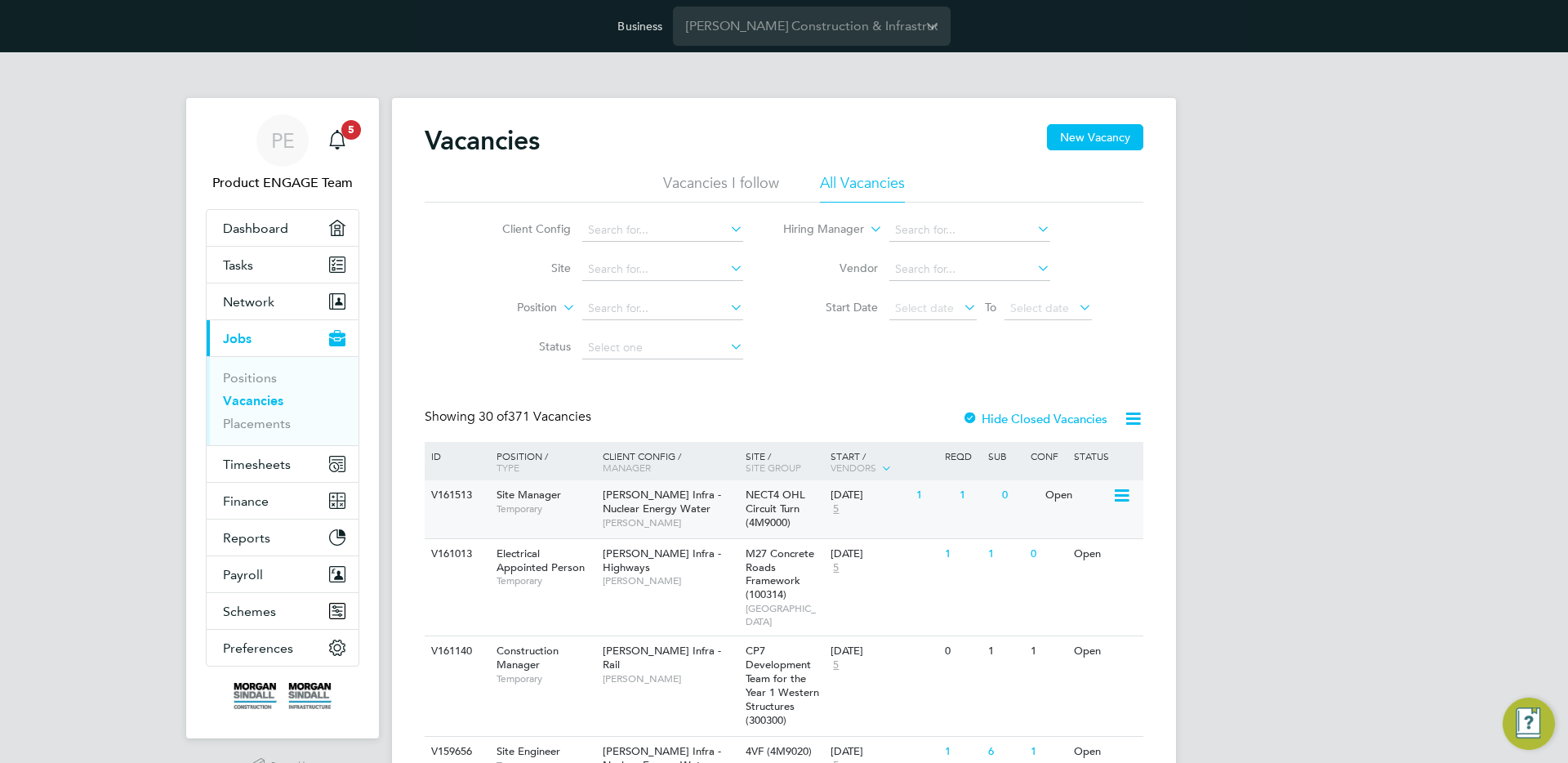
click at [1114, 498] on icon at bounding box center [1120, 496] width 17 height 20
click at [1054, 557] on li "Edit" at bounding box center [1081, 556] width 95 height 23
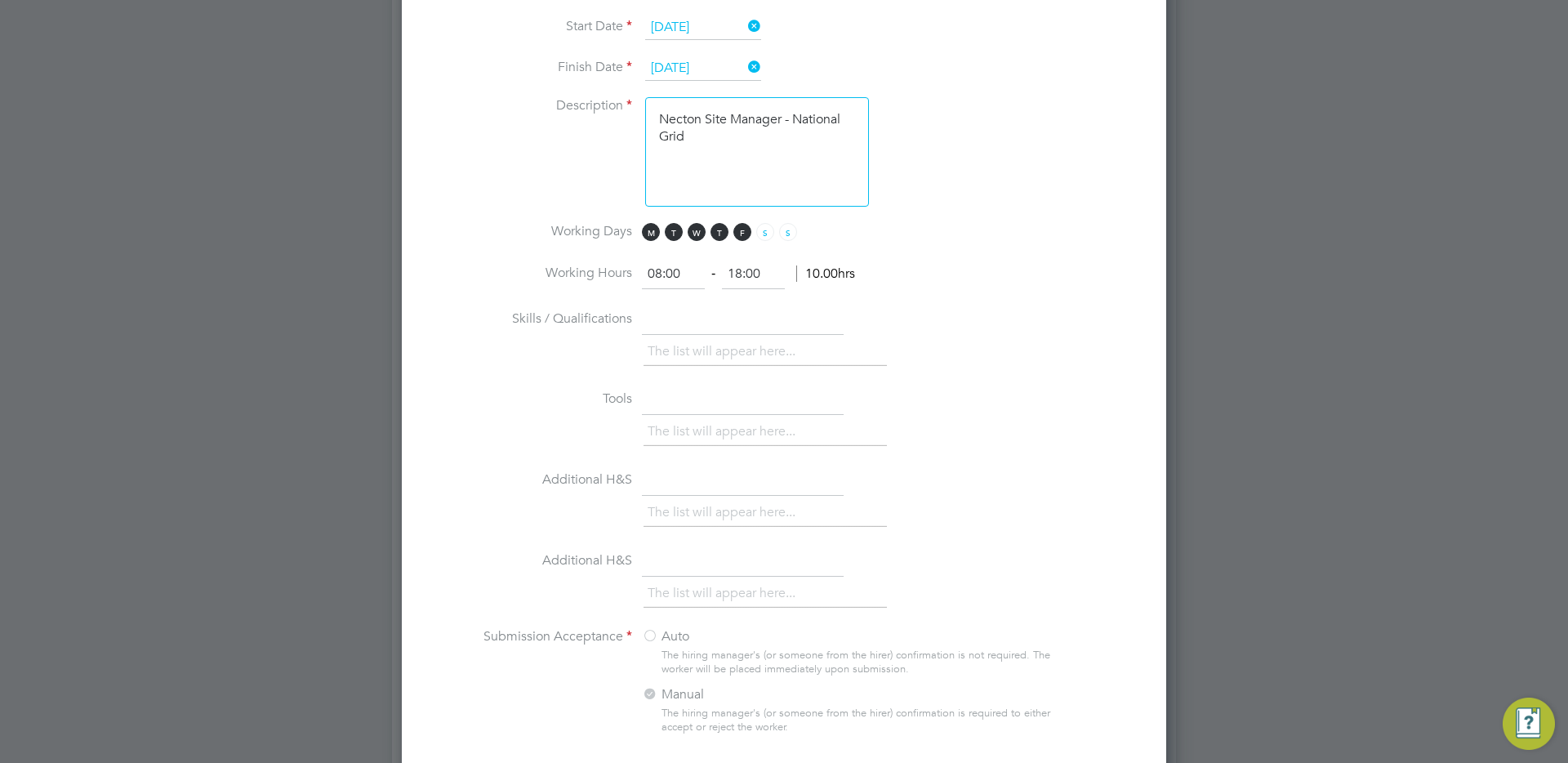
scroll to position [1280, 0]
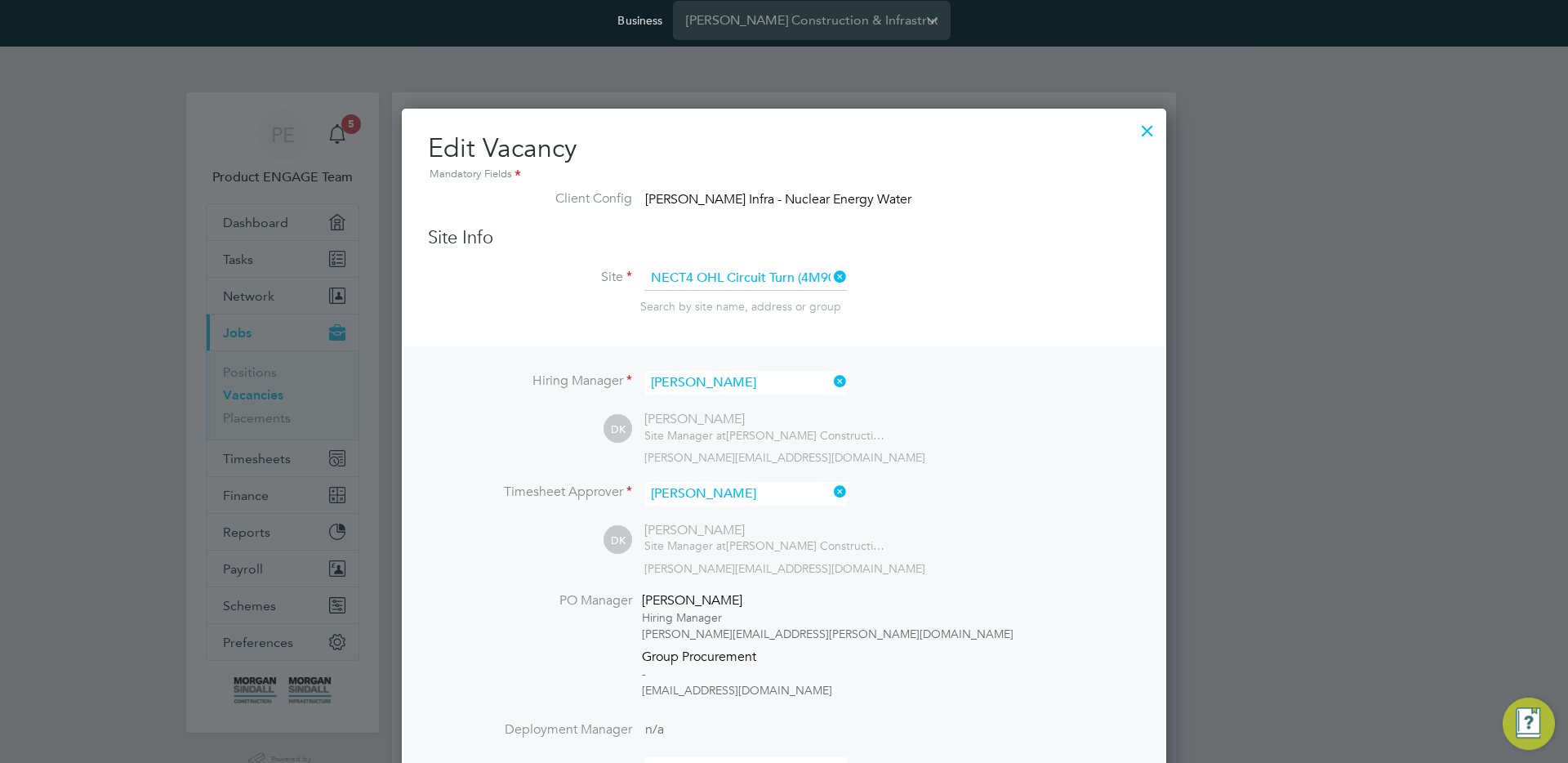
click at [1144, 127] on div at bounding box center [1147, 126] width 30 height 30
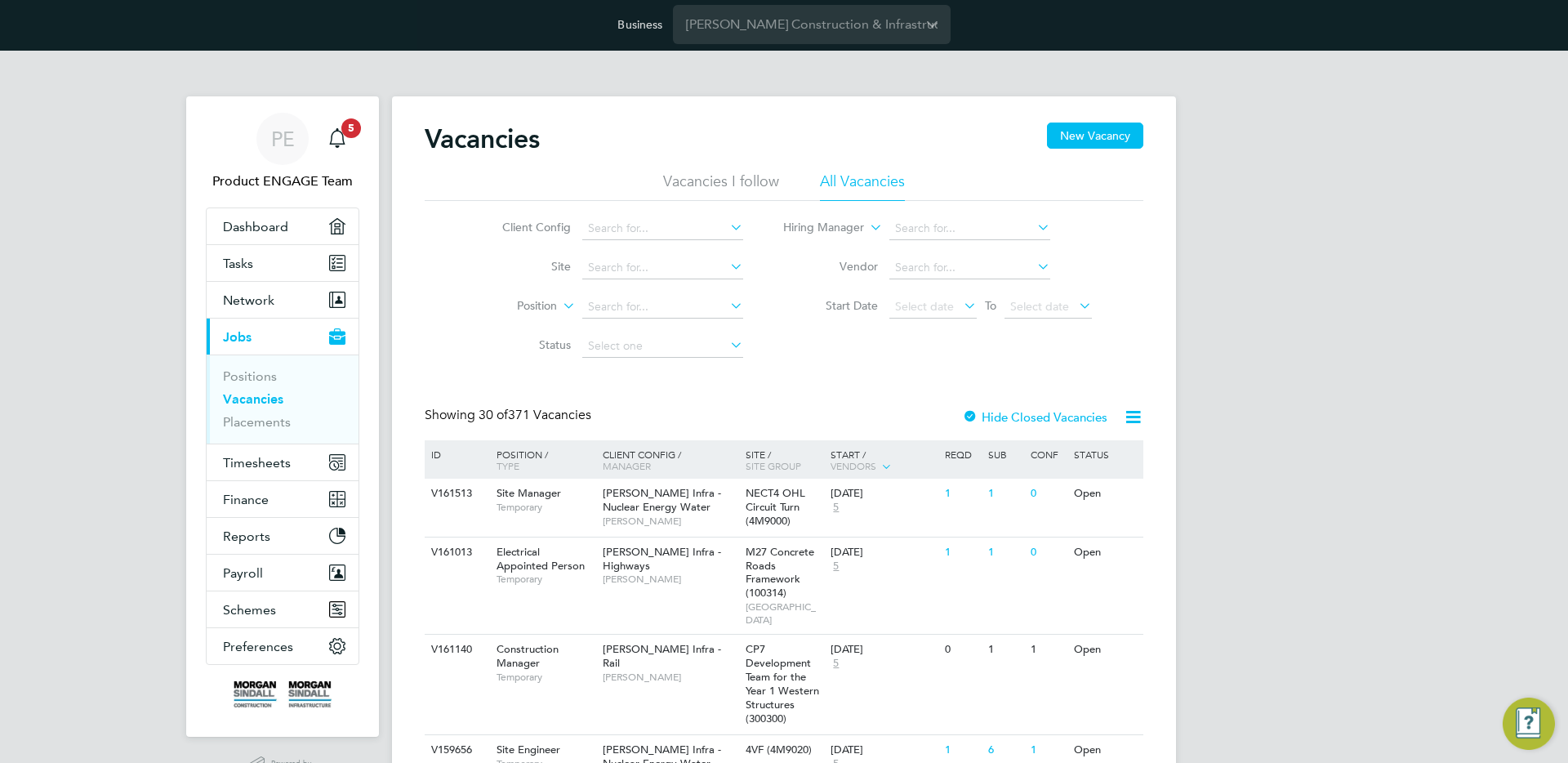
scroll to position [0, 0]
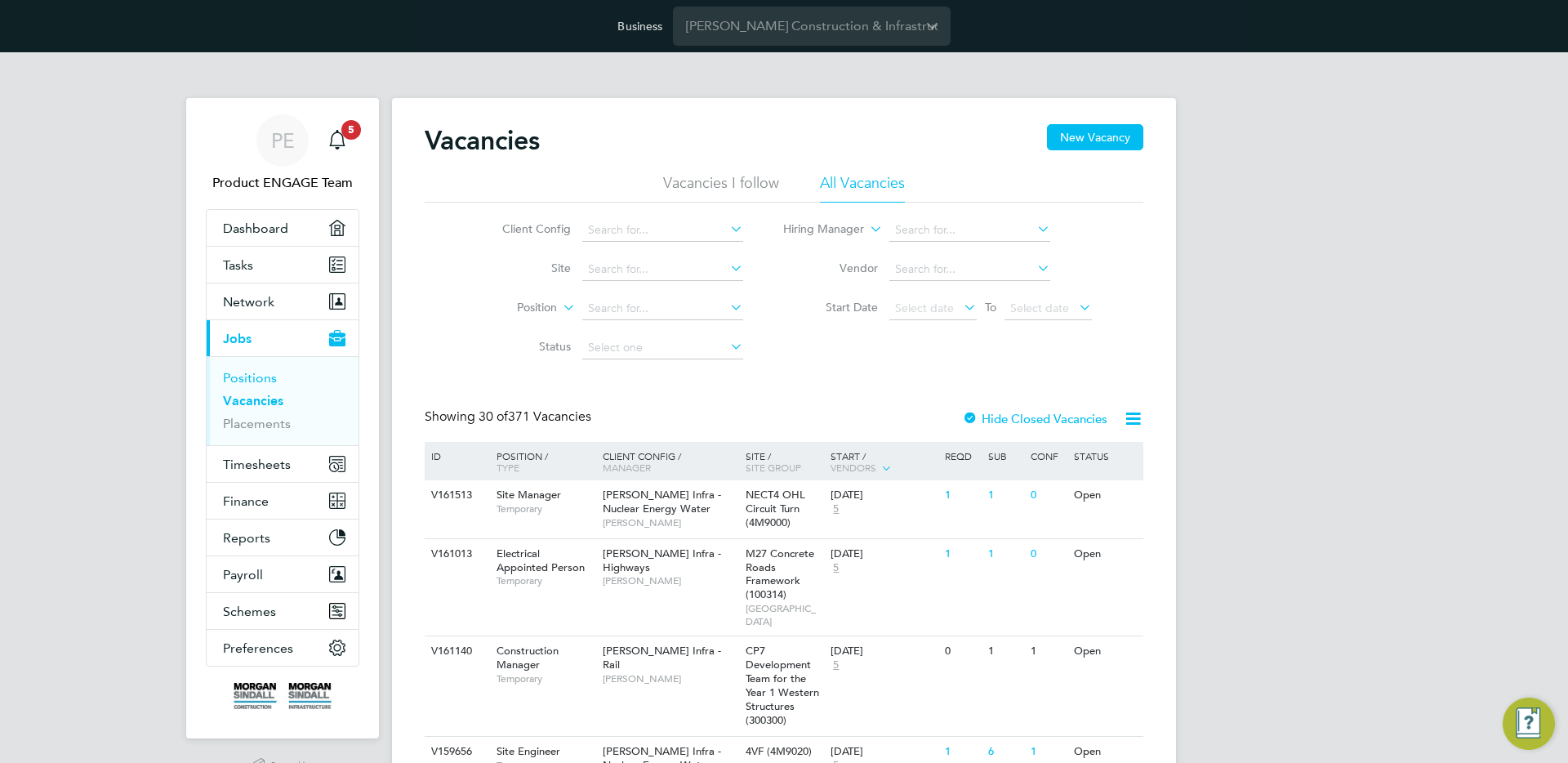
click at [254, 378] on link "Positions" at bounding box center [249, 378] width 54 height 16
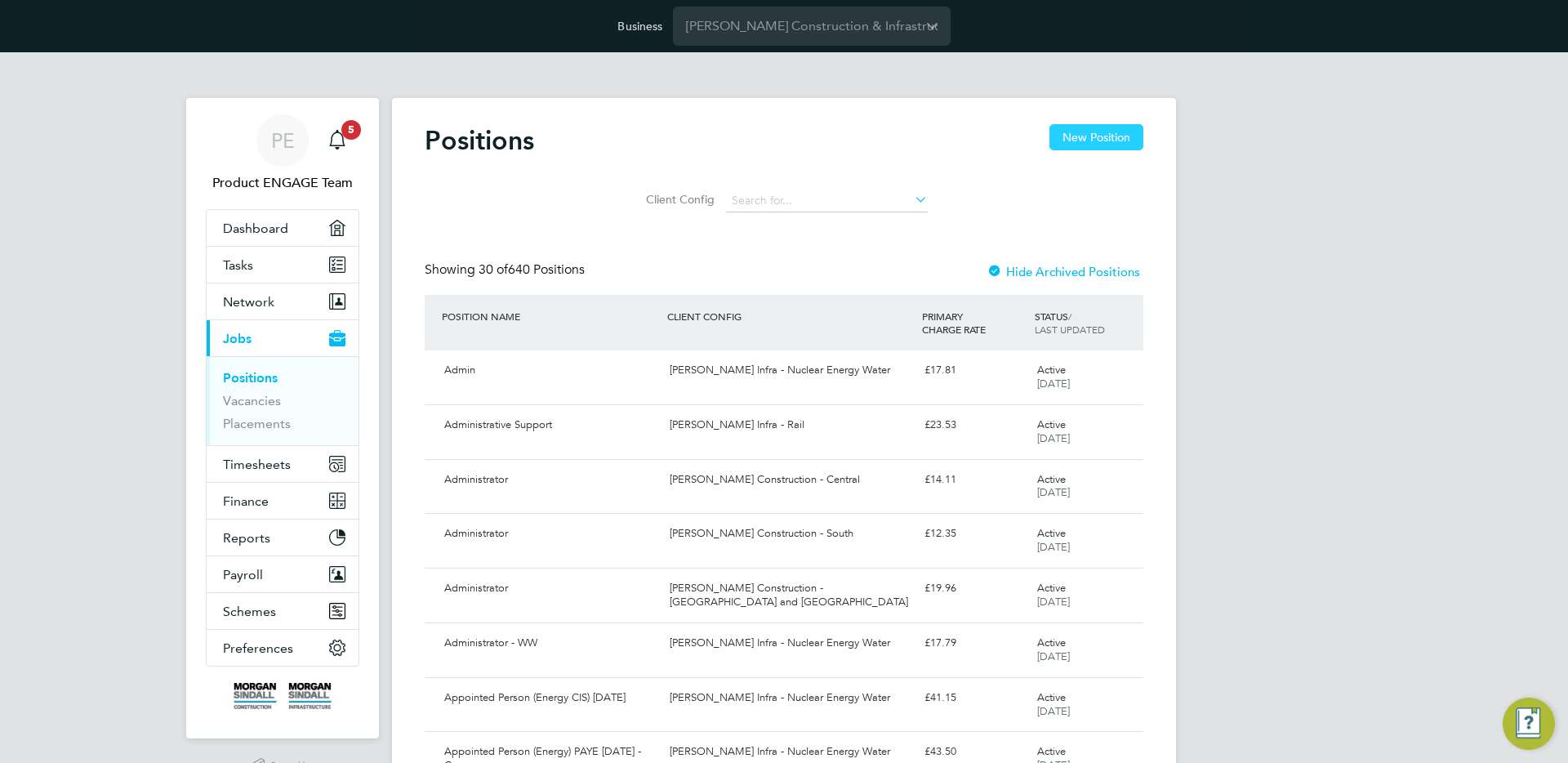
click at [1086, 142] on button "New Position" at bounding box center [1096, 137] width 94 height 26
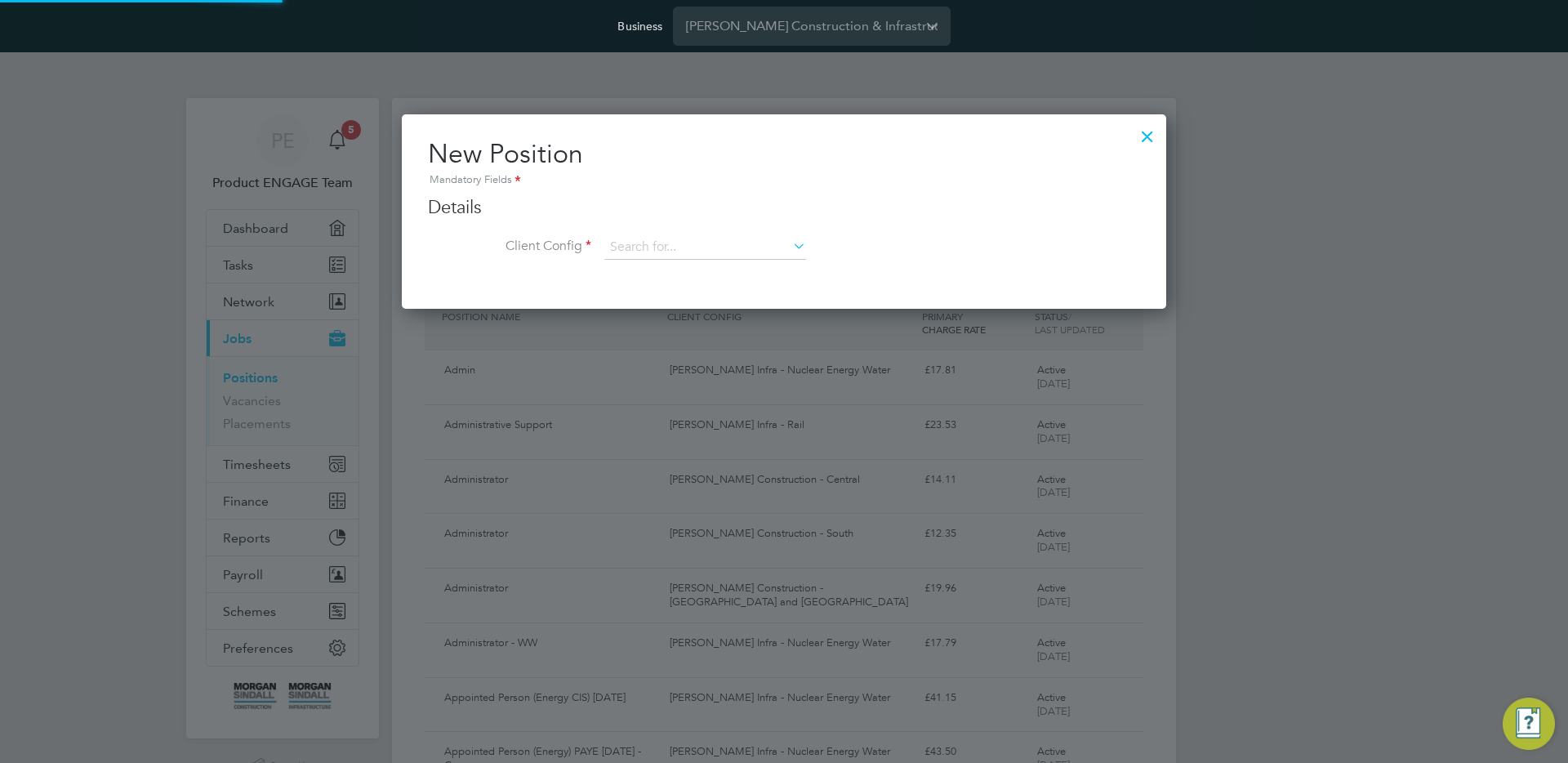
scroll to position [196, 765]
click at [720, 253] on input at bounding box center [706, 248] width 202 height 25
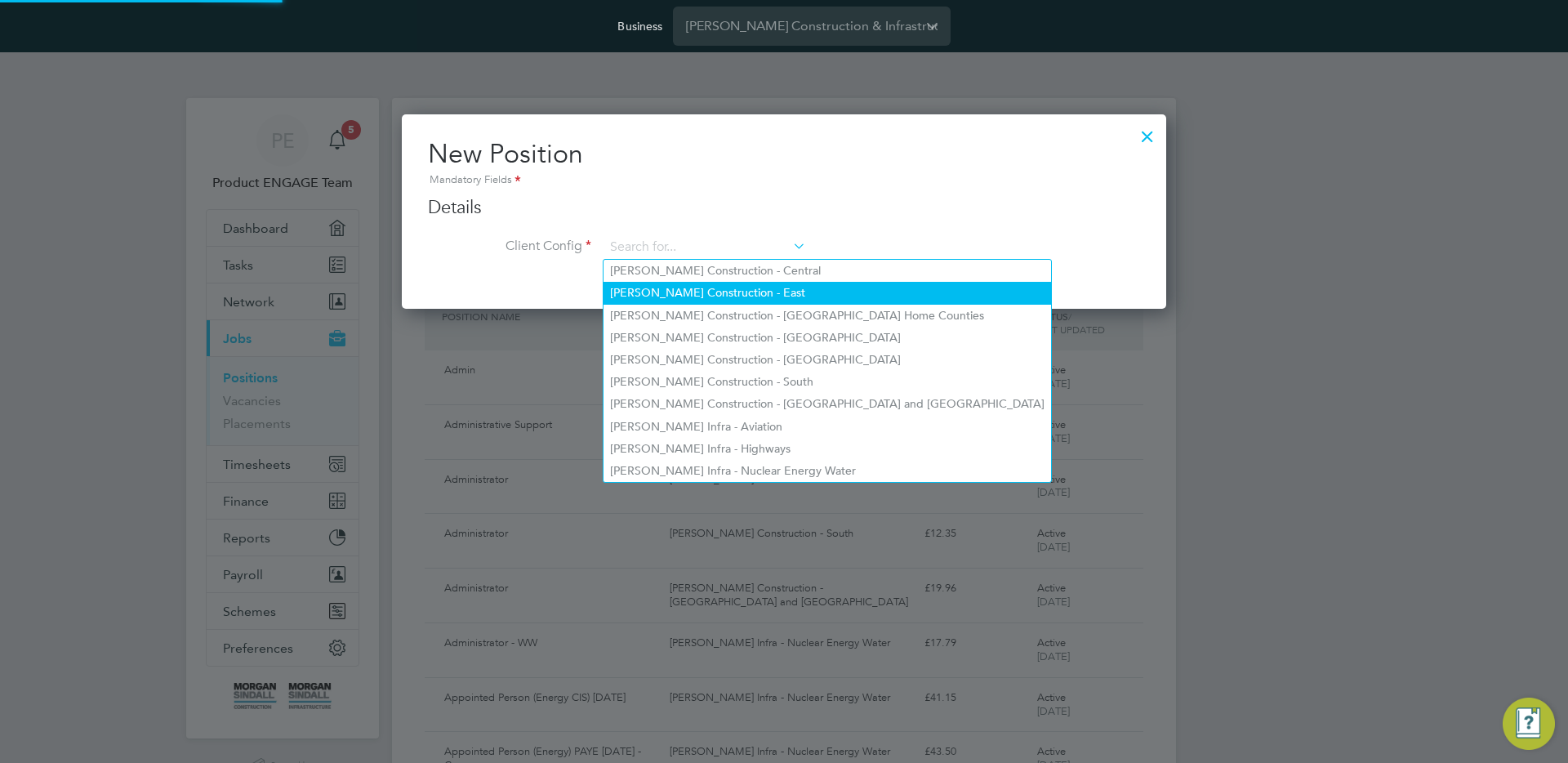
click at [706, 301] on li "Morgan Sindall Construction - East" at bounding box center [828, 293] width 448 height 22
type input "Morgan Sindall Construction - East"
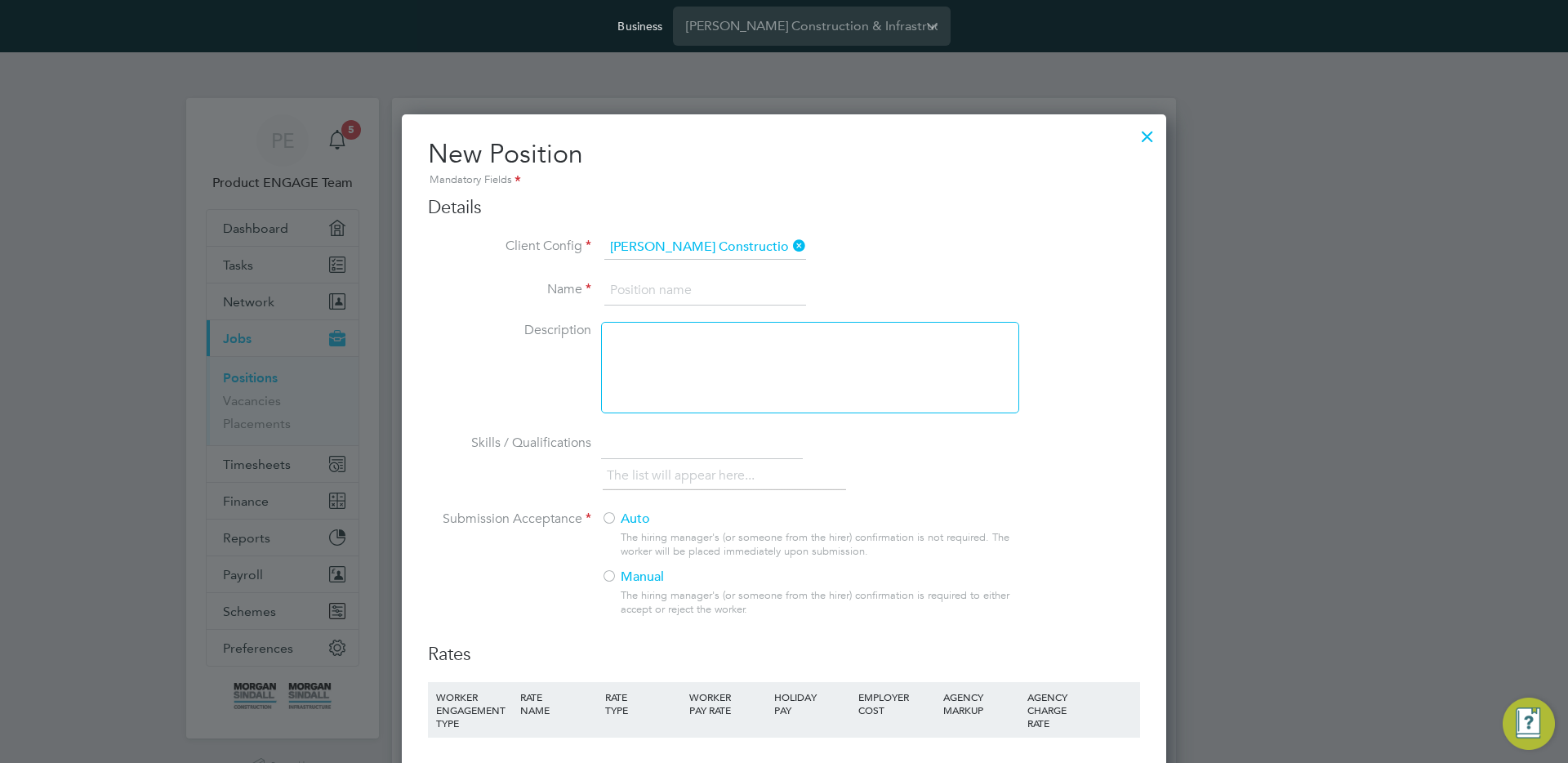
click at [1154, 132] on div at bounding box center [1147, 132] width 30 height 30
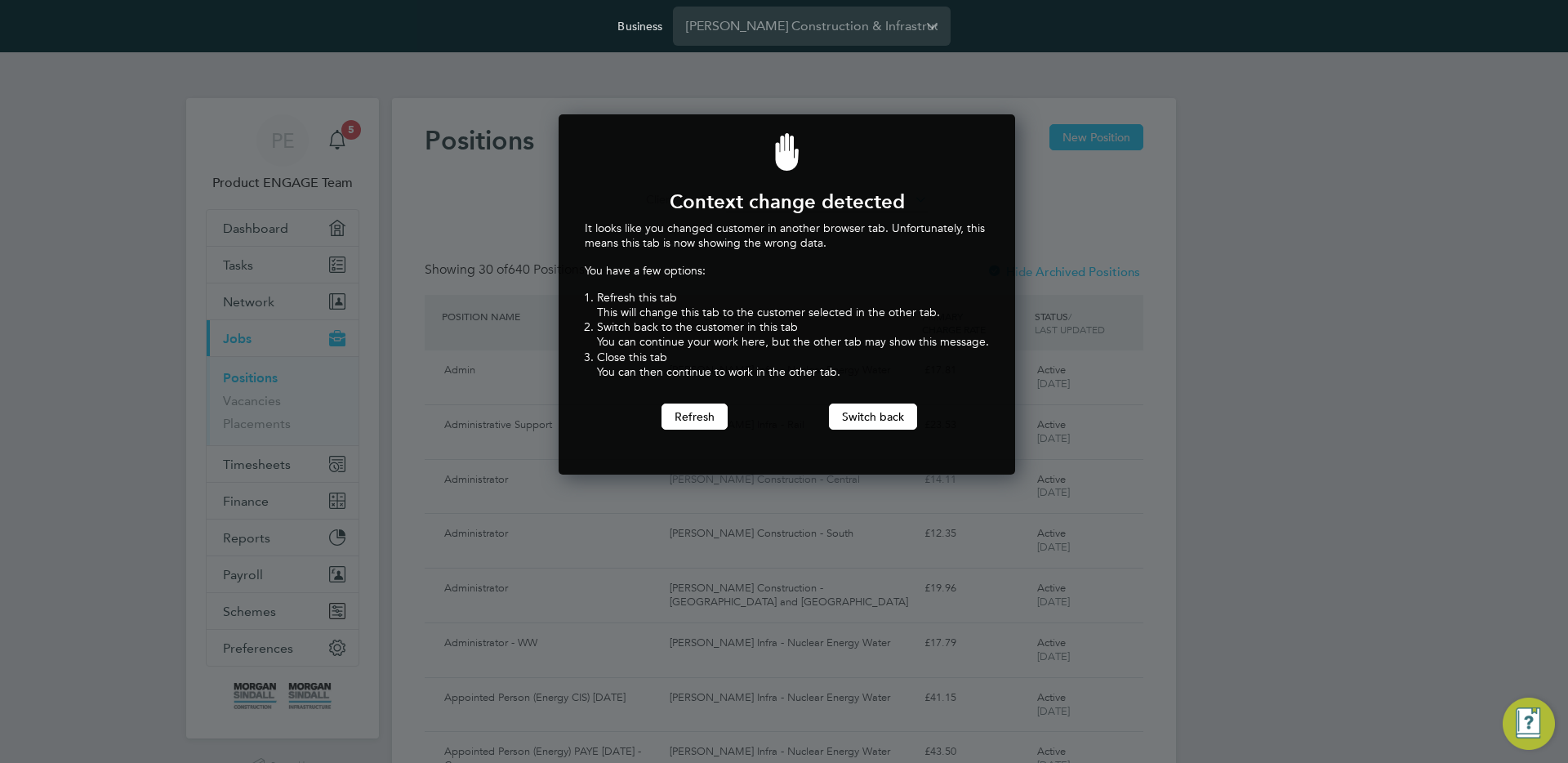
scroll to position [361, 451]
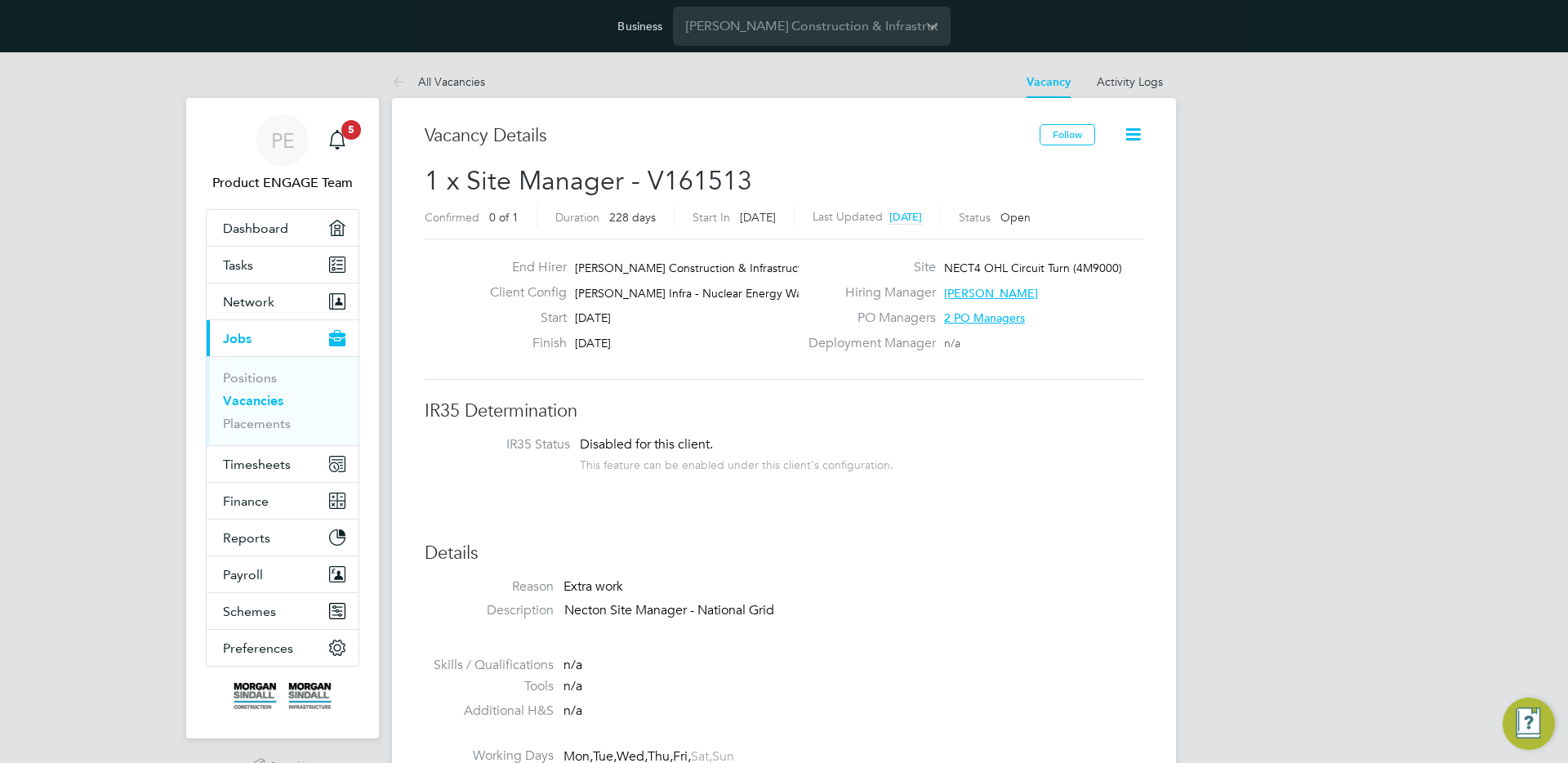
click at [268, 399] on link "Vacancies" at bounding box center [253, 400] width 60 height 16
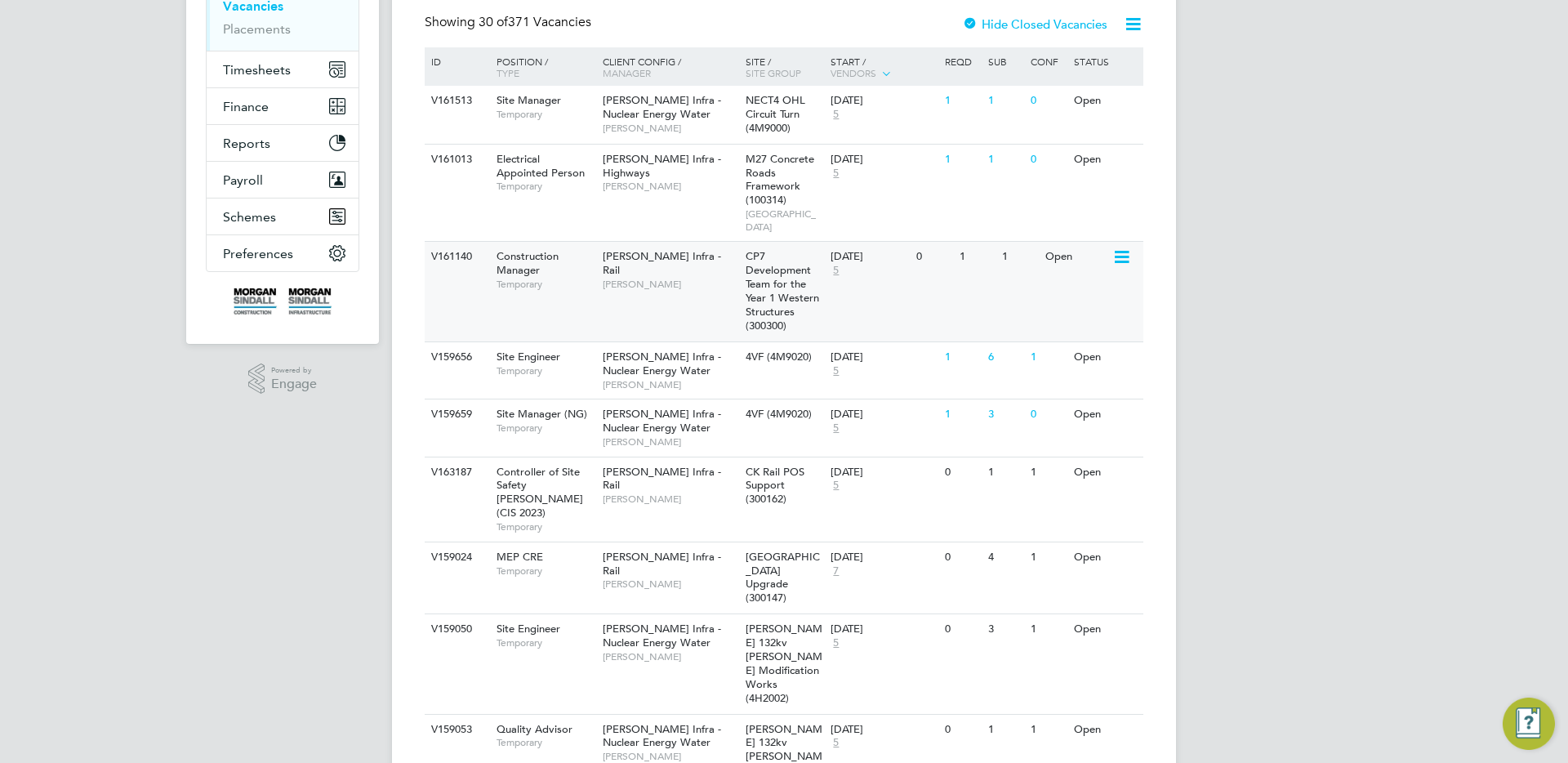
scroll to position [607, 0]
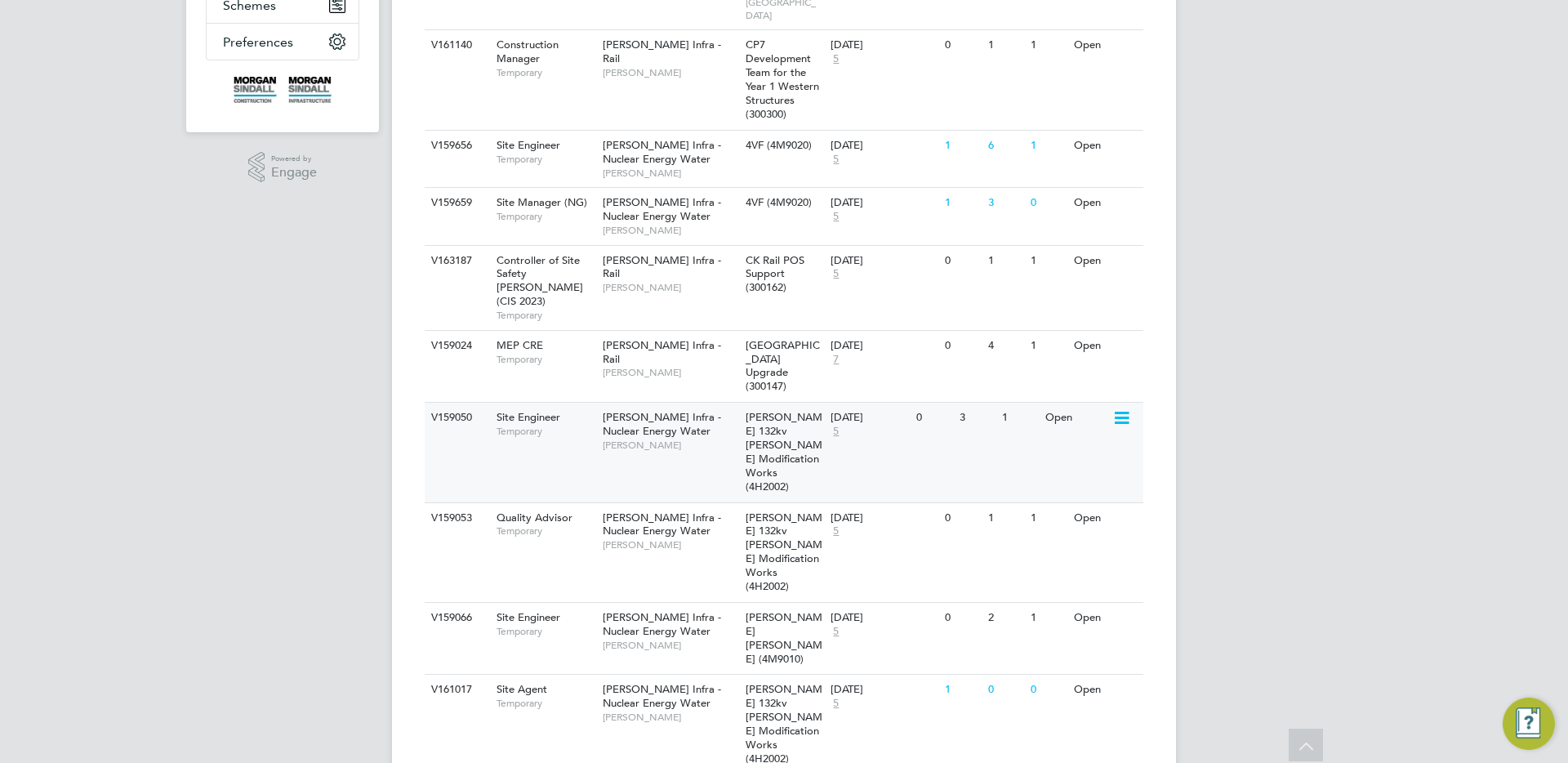
click at [968, 403] on div "3" at bounding box center [976, 417] width 42 height 31
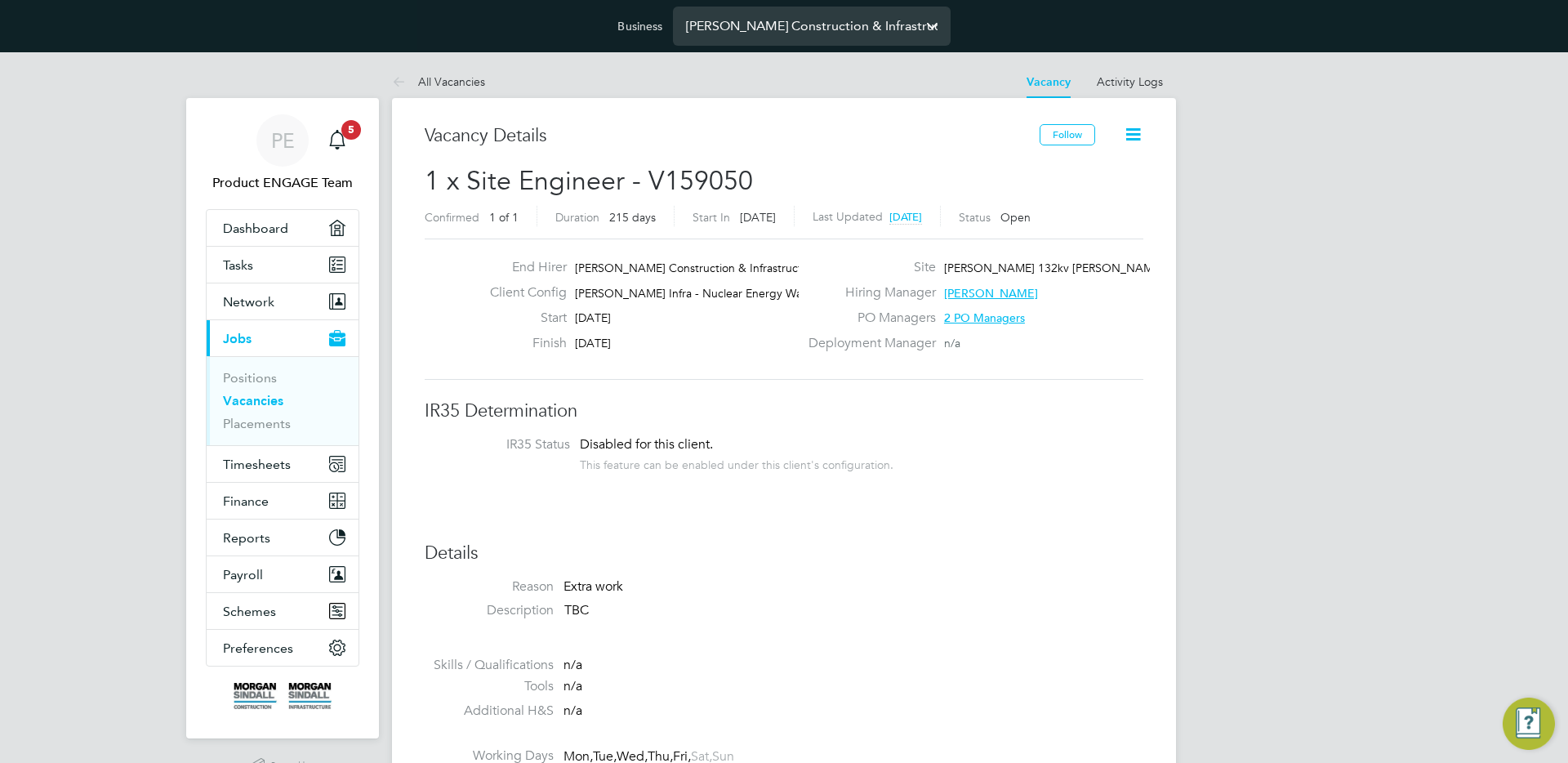
click at [799, 36] on input "Morgan Sindall Construction & Infrastructure Ltd" at bounding box center [812, 26] width 278 height 38
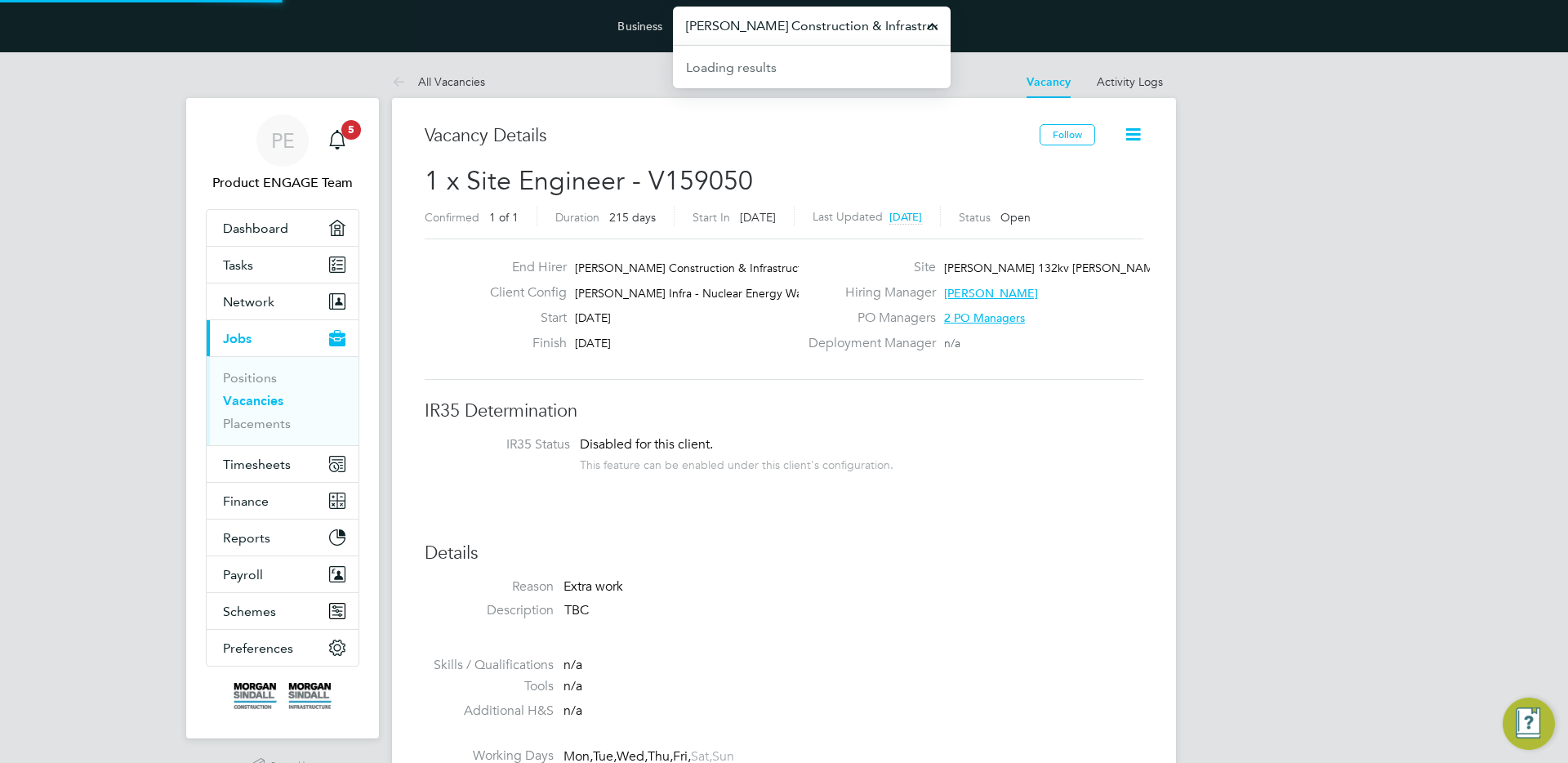
click at [799, 36] on input "Morgan Sindall Construction & Infrastructure Ltd" at bounding box center [812, 26] width 278 height 38
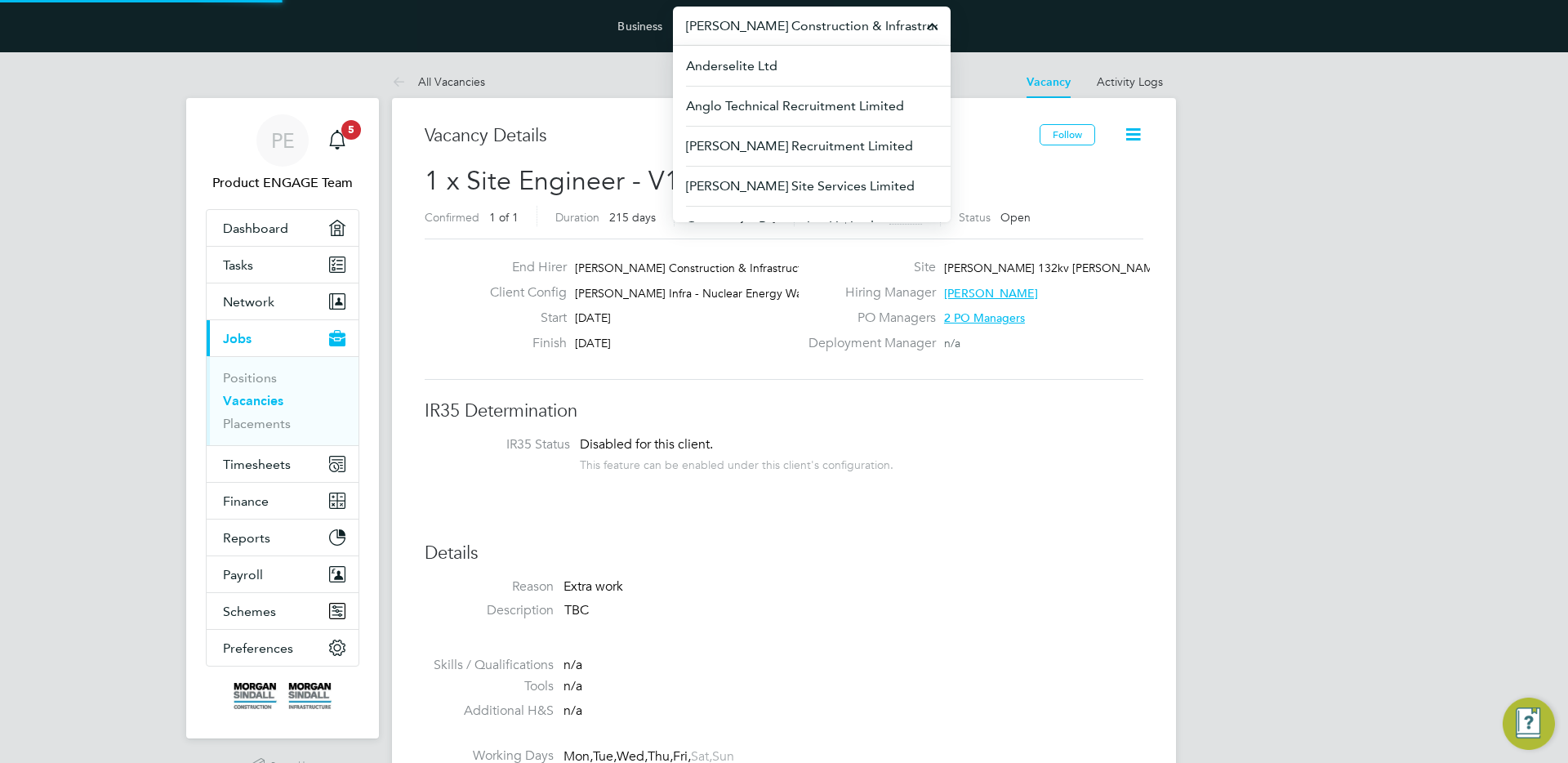
click at [799, 36] on input "Morgan Sindall Construction & Infrastructure Ltd" at bounding box center [812, 26] width 278 height 38
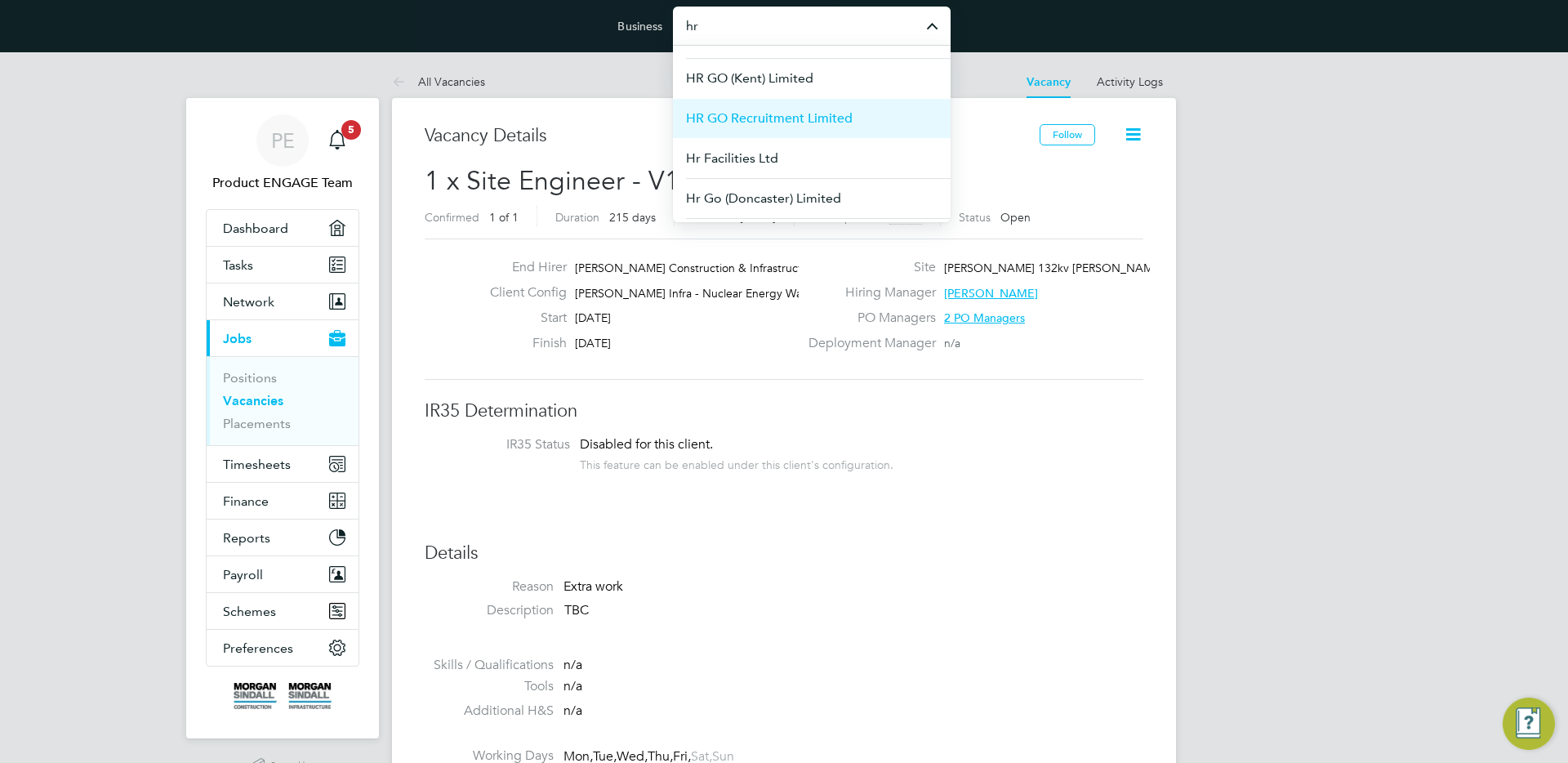
scroll to position [47, 0]
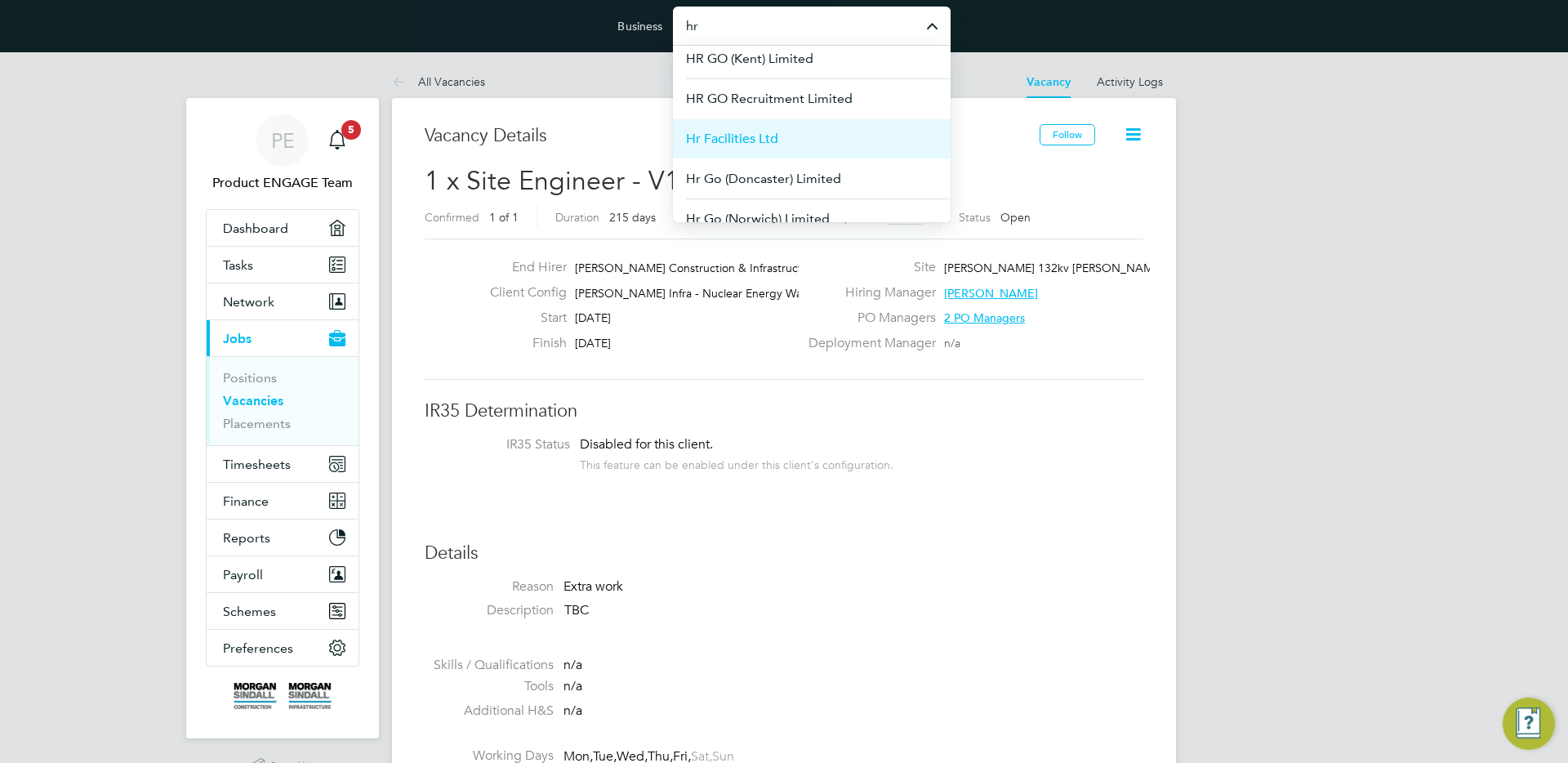
click at [758, 126] on li "Hr Facilities Ltd" at bounding box center [812, 138] width 278 height 40
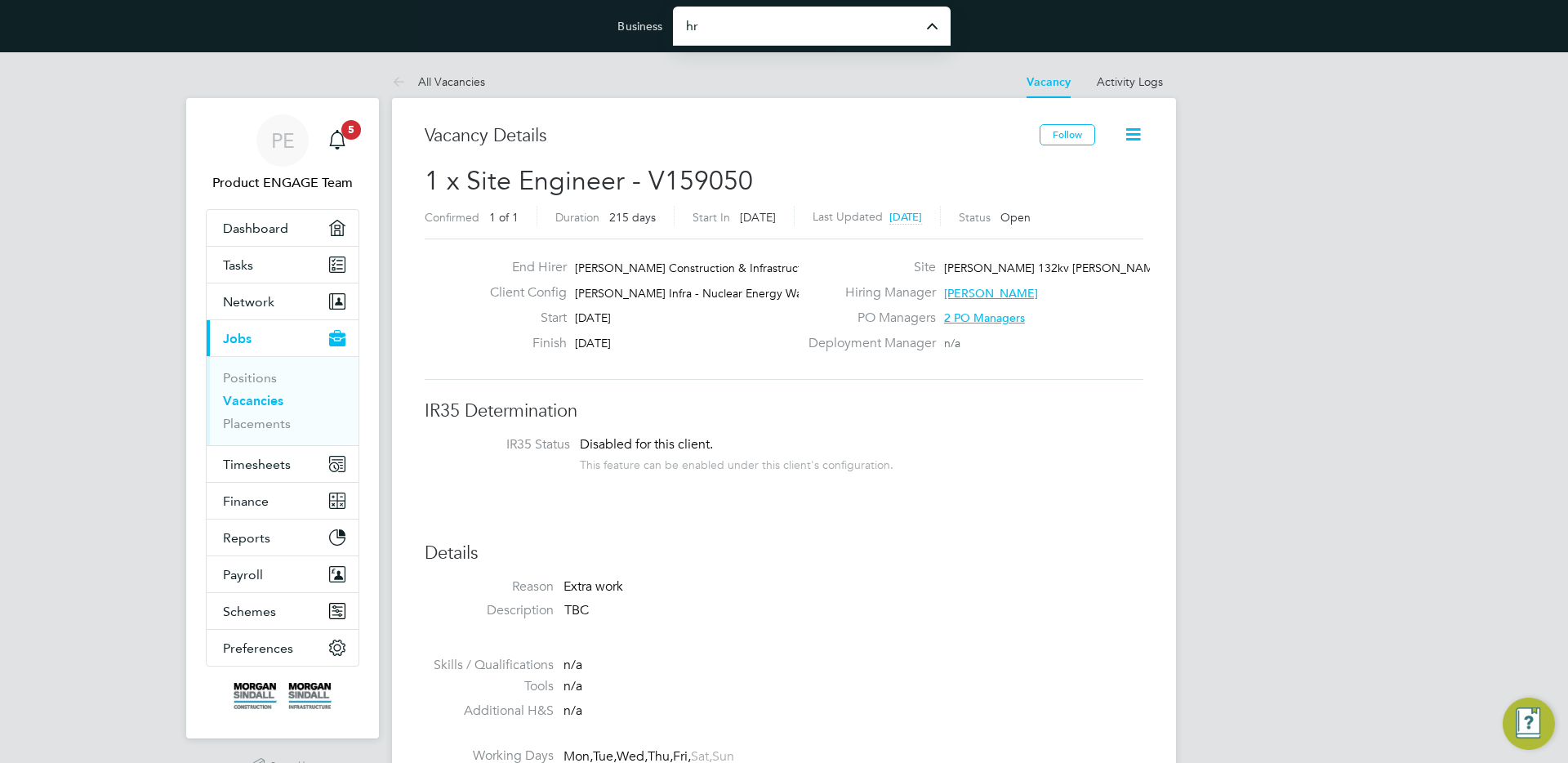
type input "Hr Facilities Ltd"
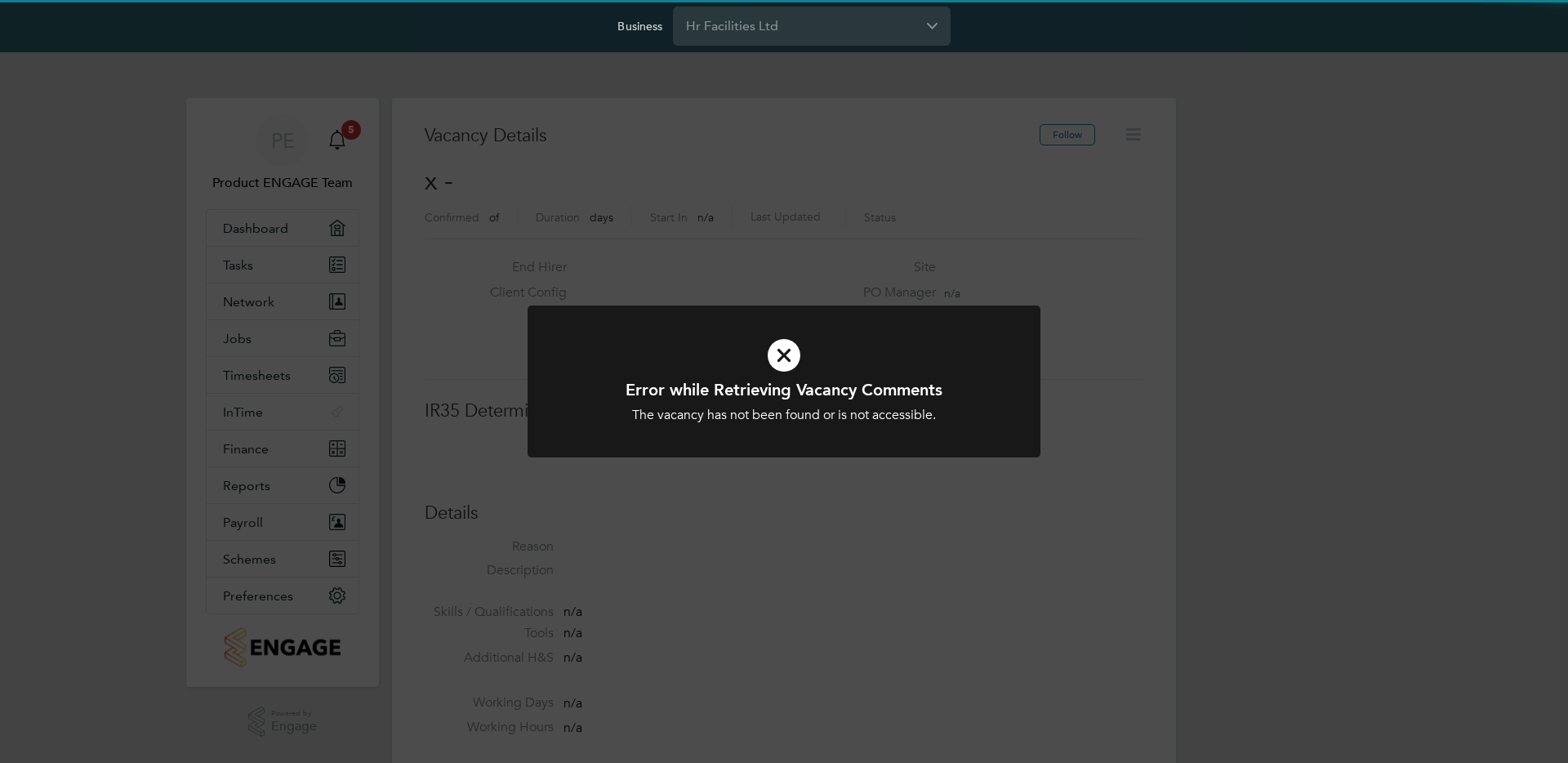
scroll to position [26, 352]
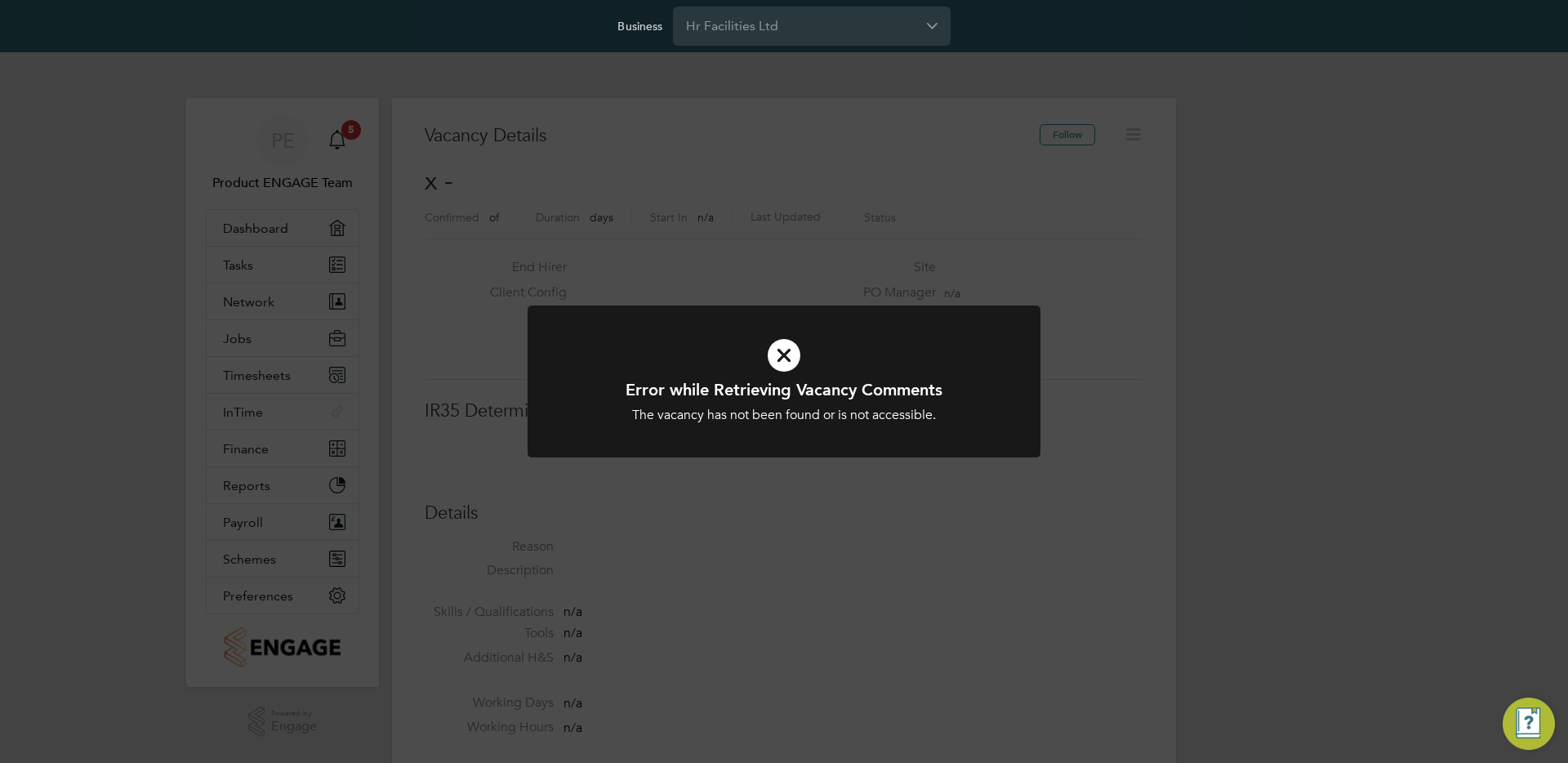
click at [585, 272] on div "Error while Retrieving Vacancy Comments The vacancy has not been found or is no…" at bounding box center [784, 381] width 1568 height 763
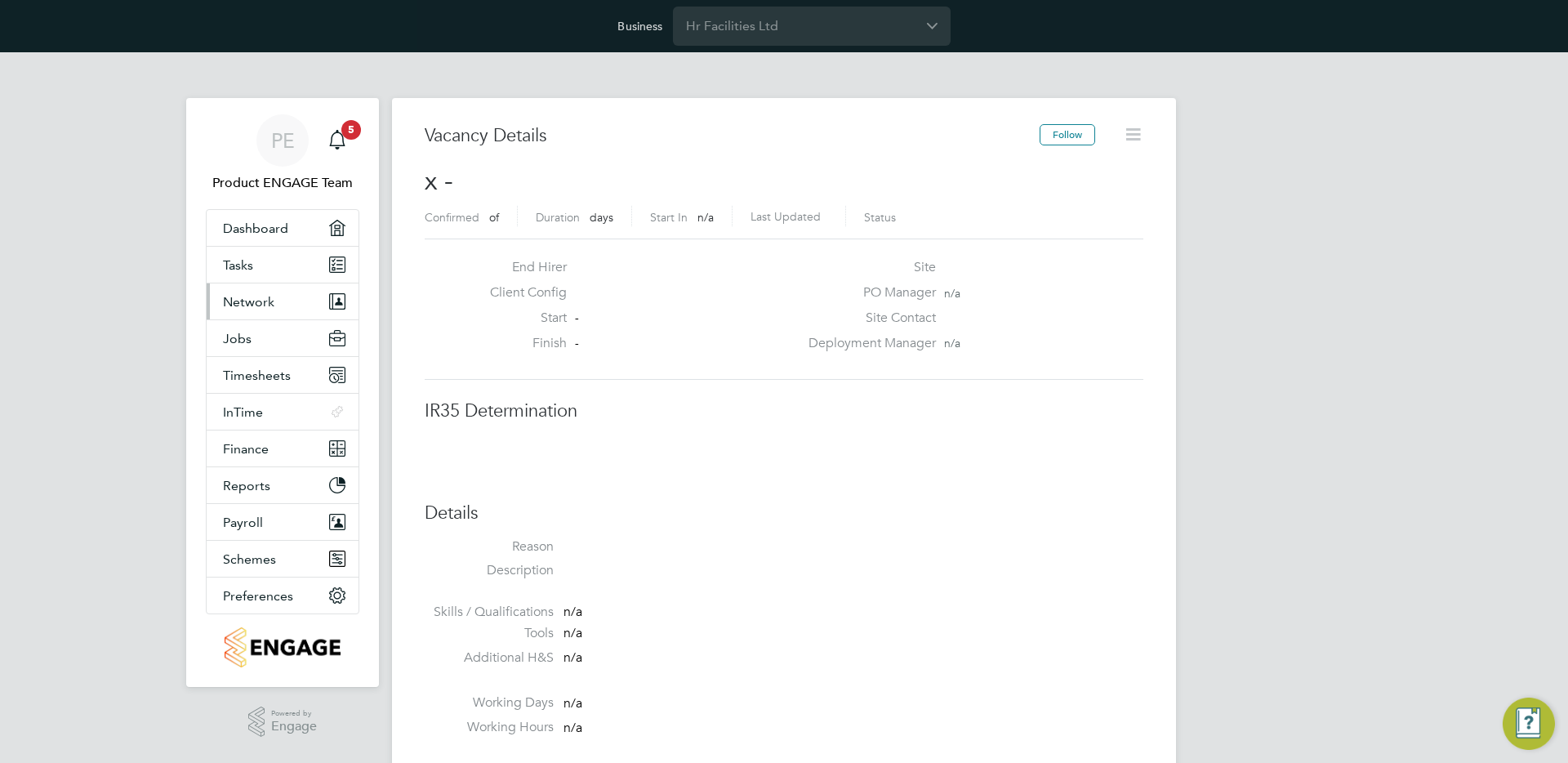
click at [270, 292] on button "Network" at bounding box center [283, 301] width 152 height 36
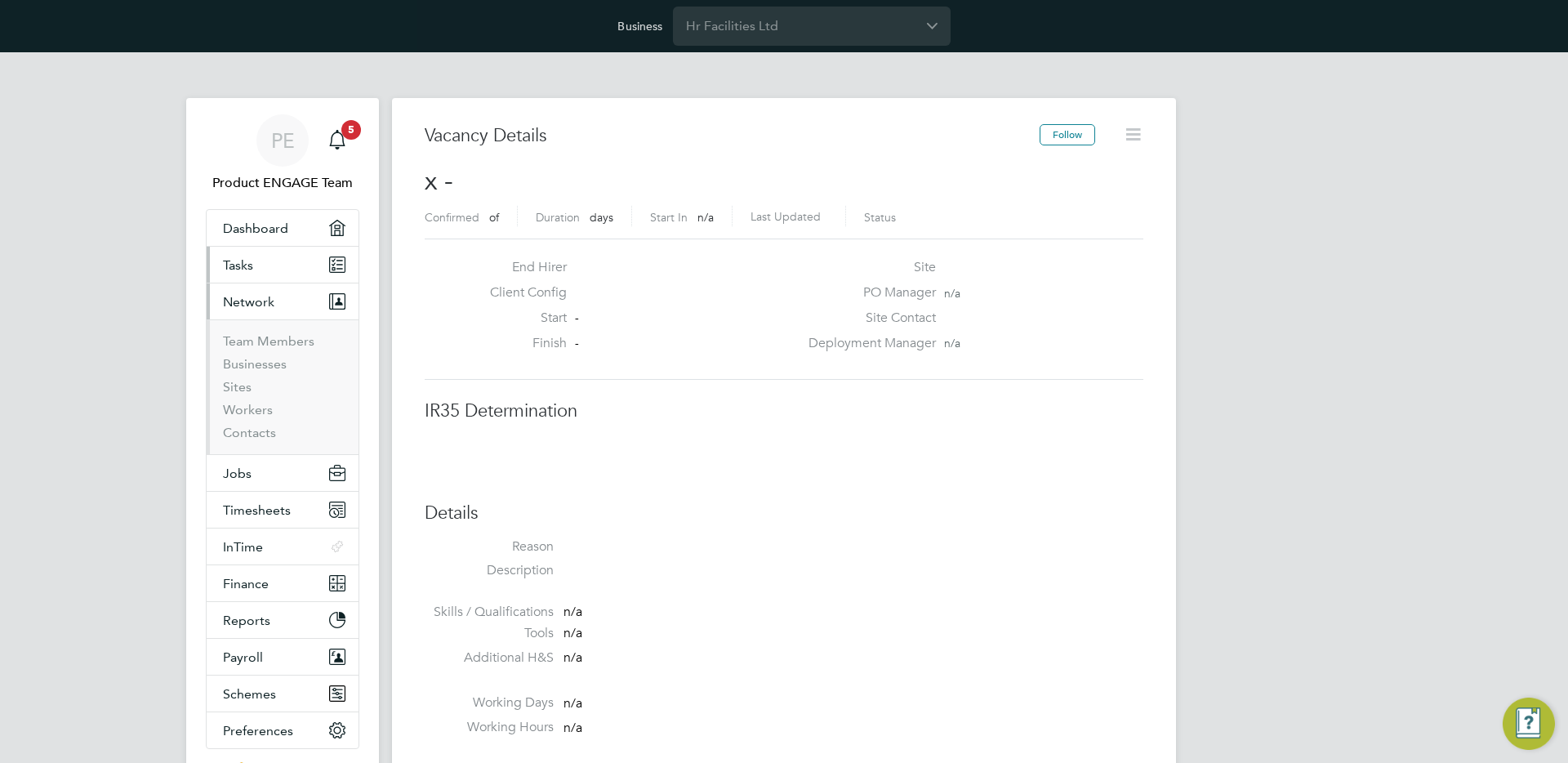
click at [236, 271] on span "Tasks" at bounding box center [238, 265] width 31 height 16
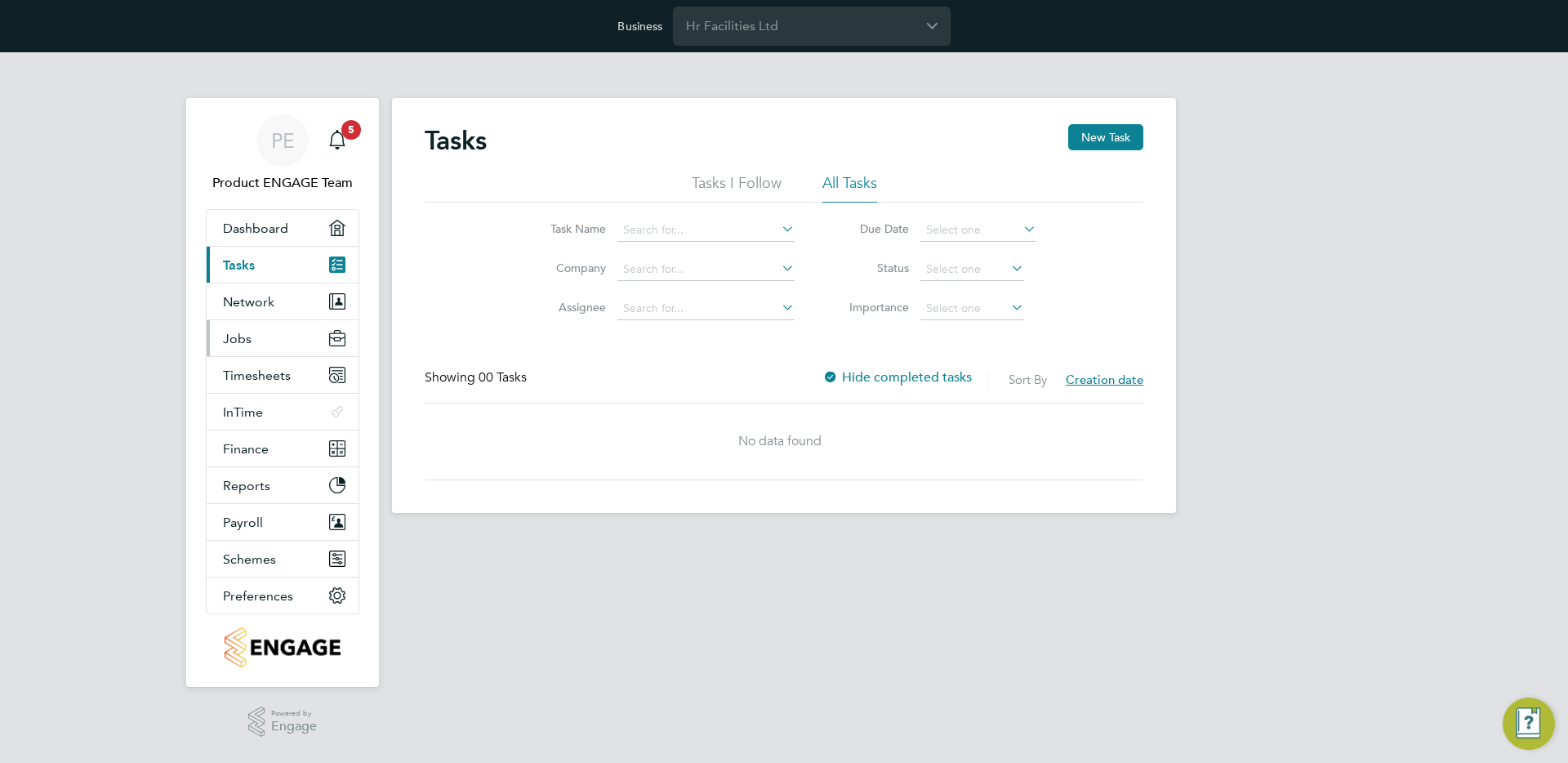
click at [244, 348] on button "Jobs" at bounding box center [283, 338] width 152 height 36
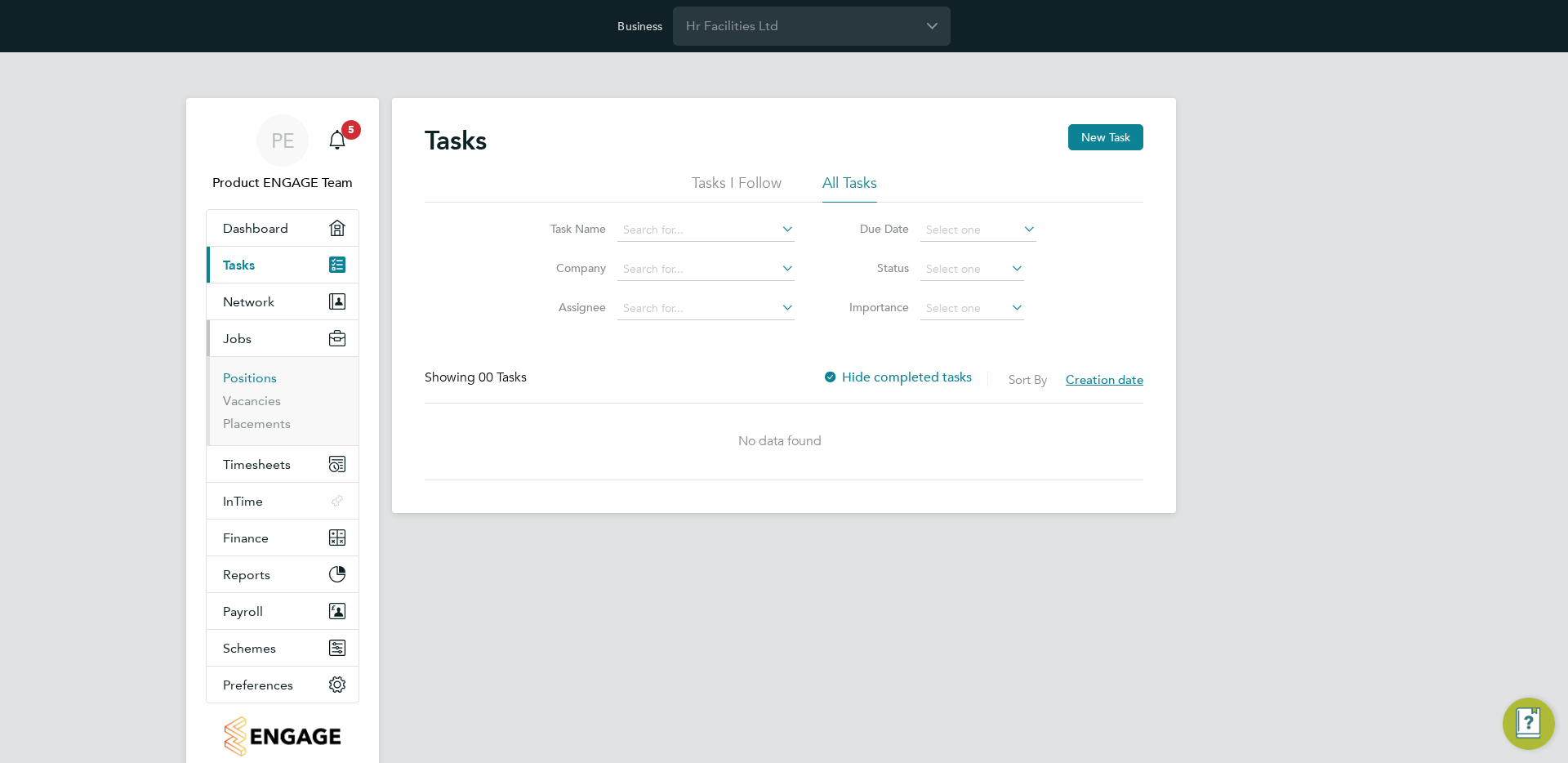
click at [254, 374] on link "Positions" at bounding box center [249, 378] width 54 height 16
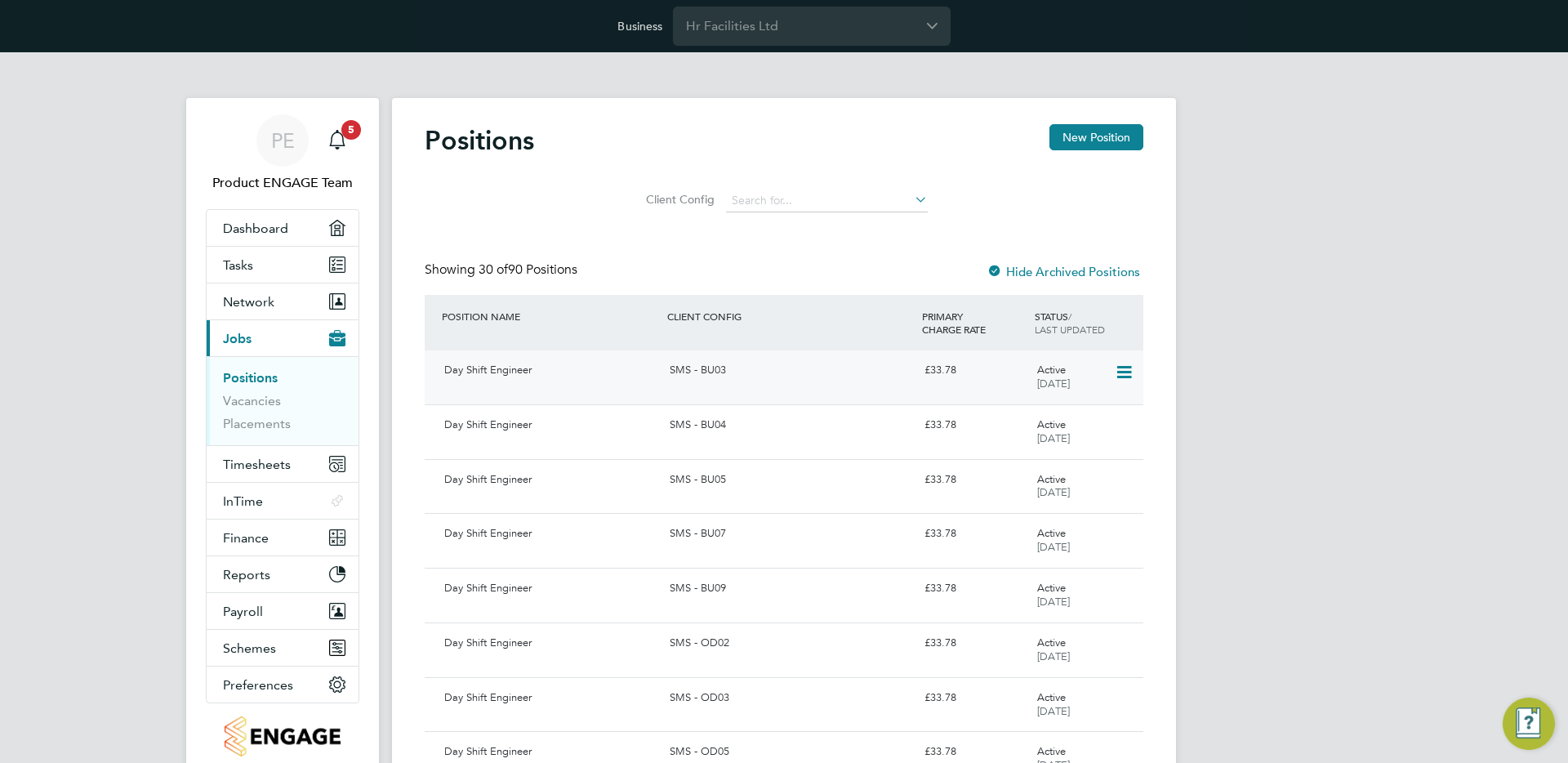
click at [1120, 366] on icon at bounding box center [1123, 373] width 17 height 20
click at [924, 374] on div "£33.78" at bounding box center [974, 370] width 112 height 27
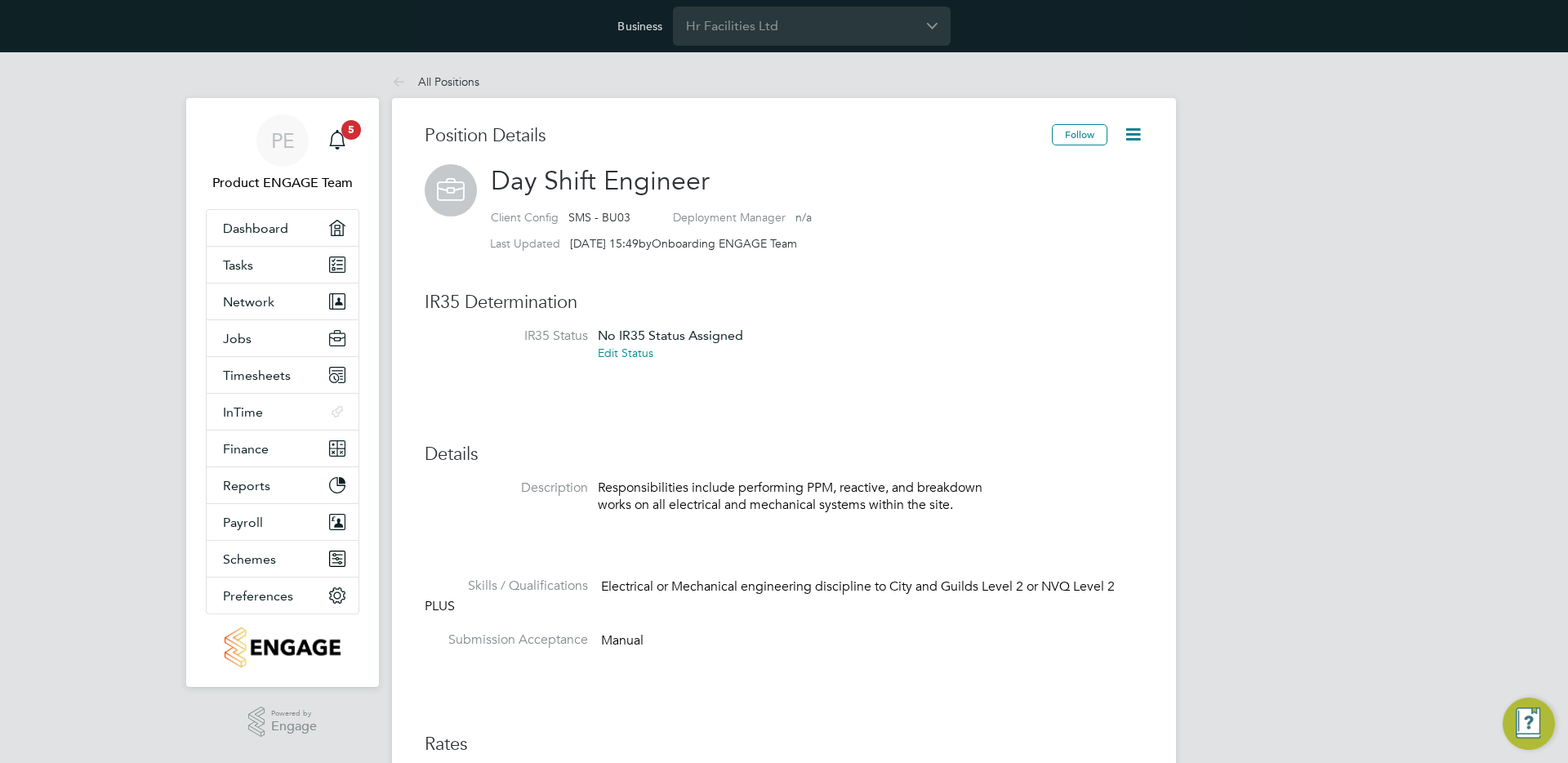
click at [632, 641] on span "Manual" at bounding box center [622, 641] width 42 height 17
click at [634, 641] on span "Manual" at bounding box center [622, 641] width 42 height 17
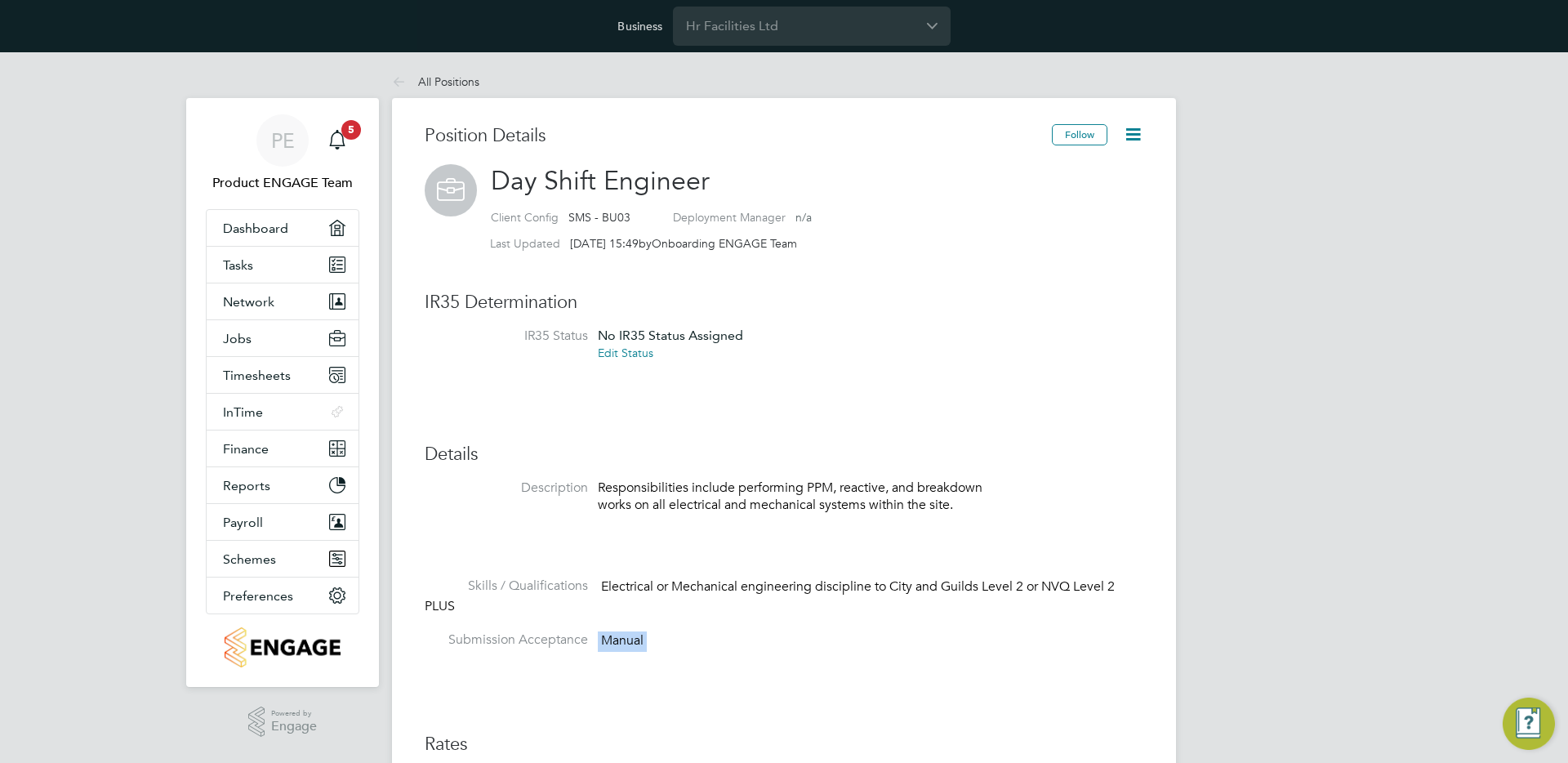
click at [634, 641] on span "Manual" at bounding box center [622, 641] width 42 height 17
click at [646, 645] on li "Submission Acceptance Manual" at bounding box center [784, 650] width 719 height 36
click at [635, 640] on span "Manual" at bounding box center [622, 641] width 42 height 17
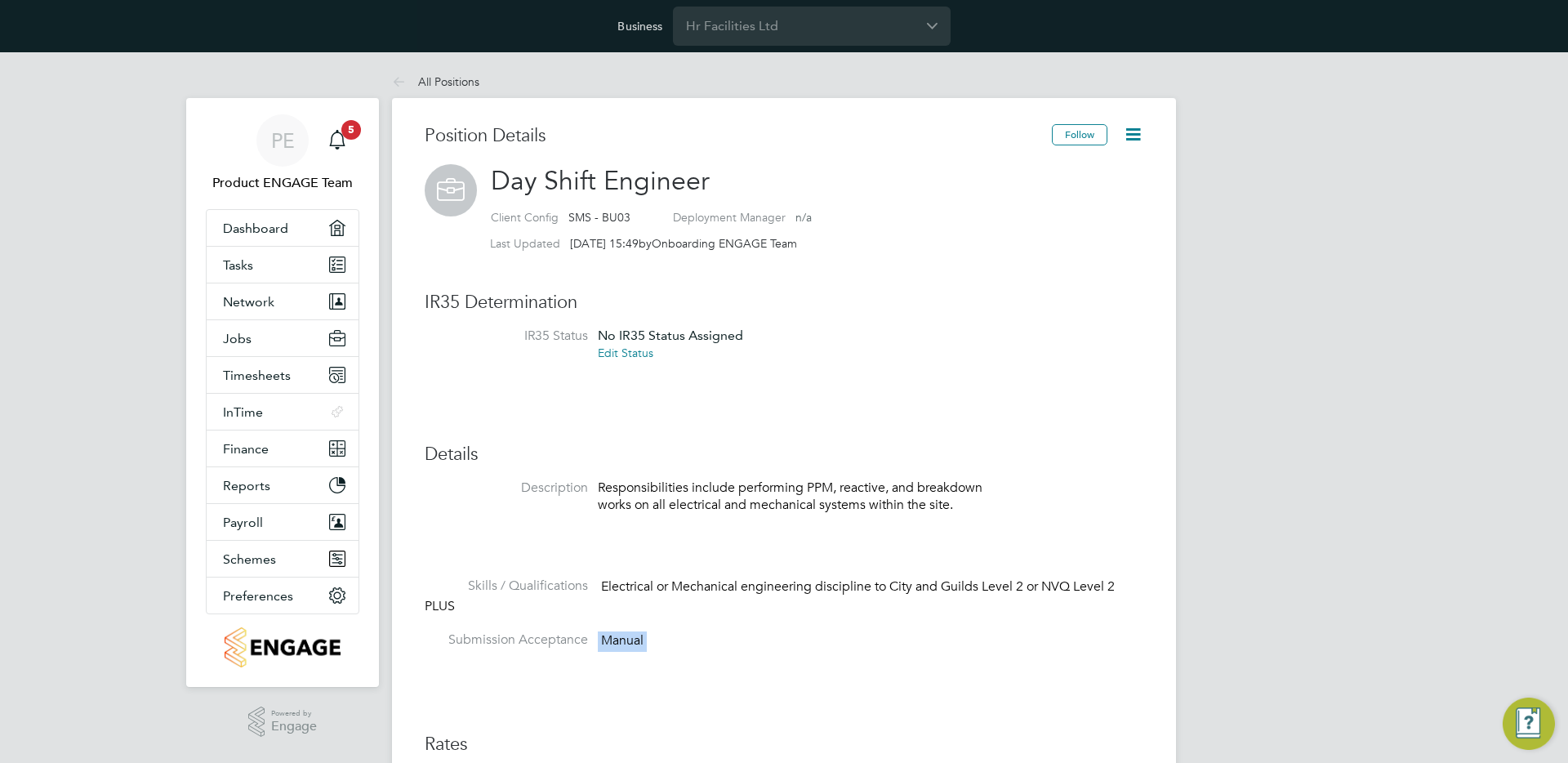
click at [635, 640] on span "Manual" at bounding box center [622, 641] width 42 height 17
